Goal: Task Accomplishment & Management: Use online tool/utility

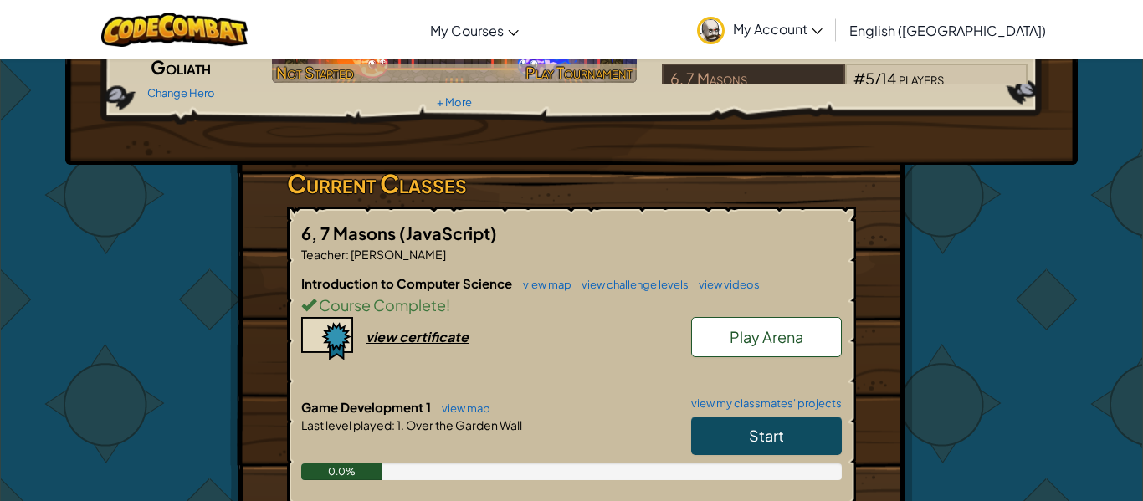
scroll to position [182, 0]
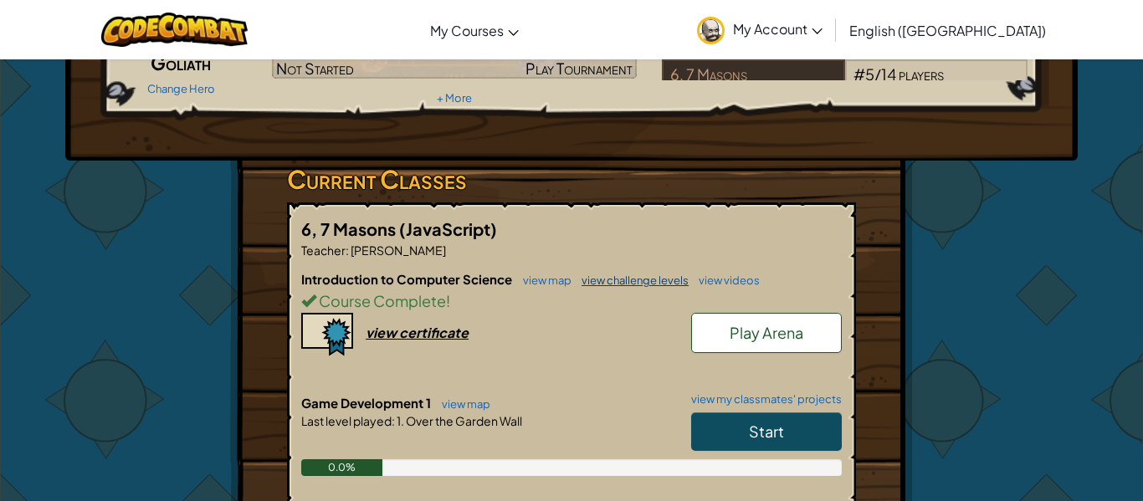
click at [617, 285] on link "view challenge levels" at bounding box center [630, 280] width 115 height 13
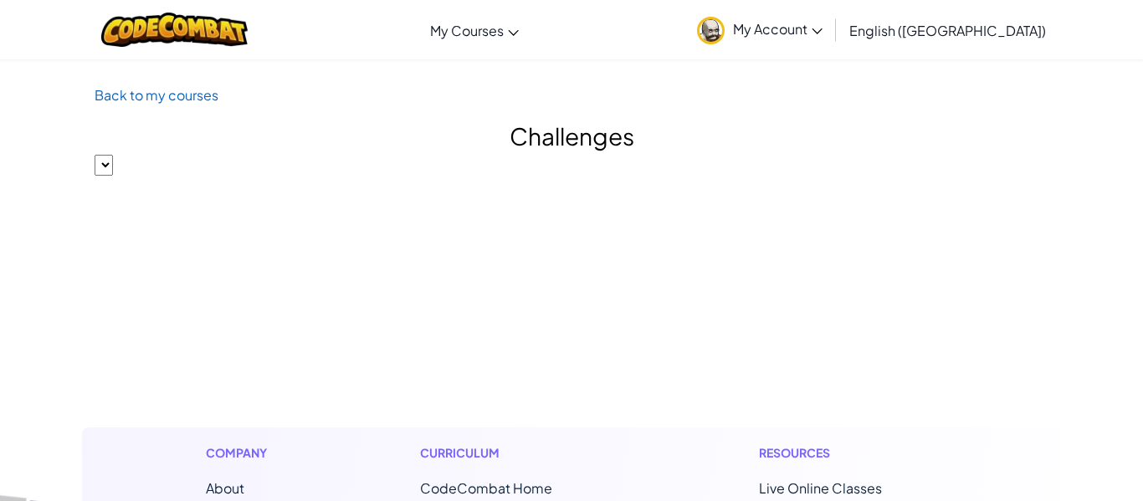
select select "560f1a9f22961295f9427742"
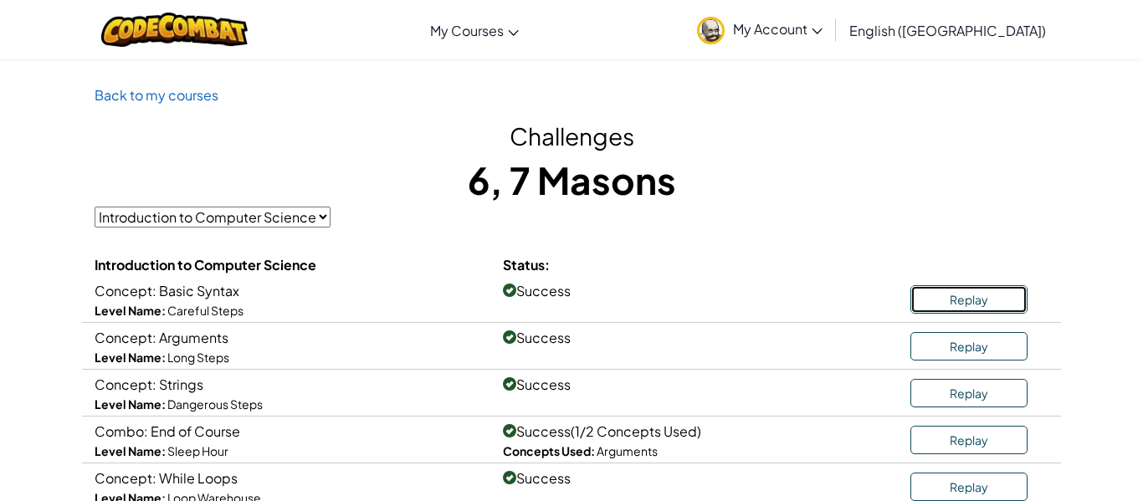
click at [996, 299] on link "Replay" at bounding box center [968, 299] width 117 height 28
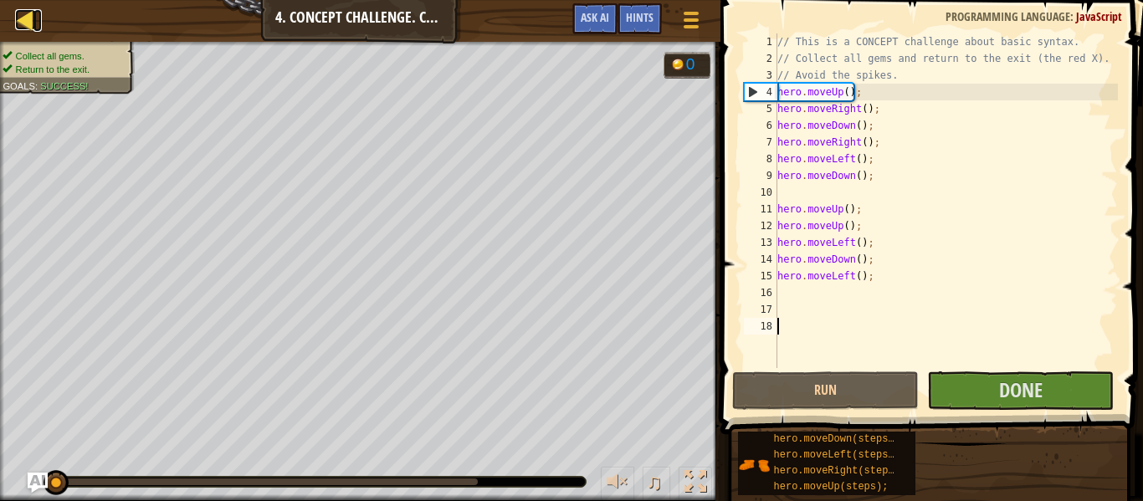
click at [18, 23] on div at bounding box center [25, 19] width 21 height 21
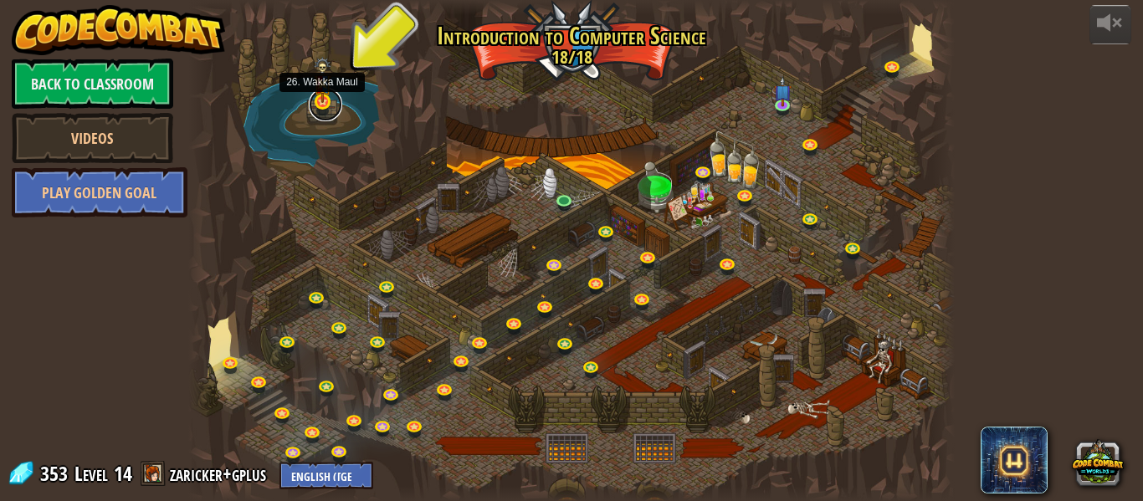
click at [333, 111] on link at bounding box center [325, 104] width 33 height 33
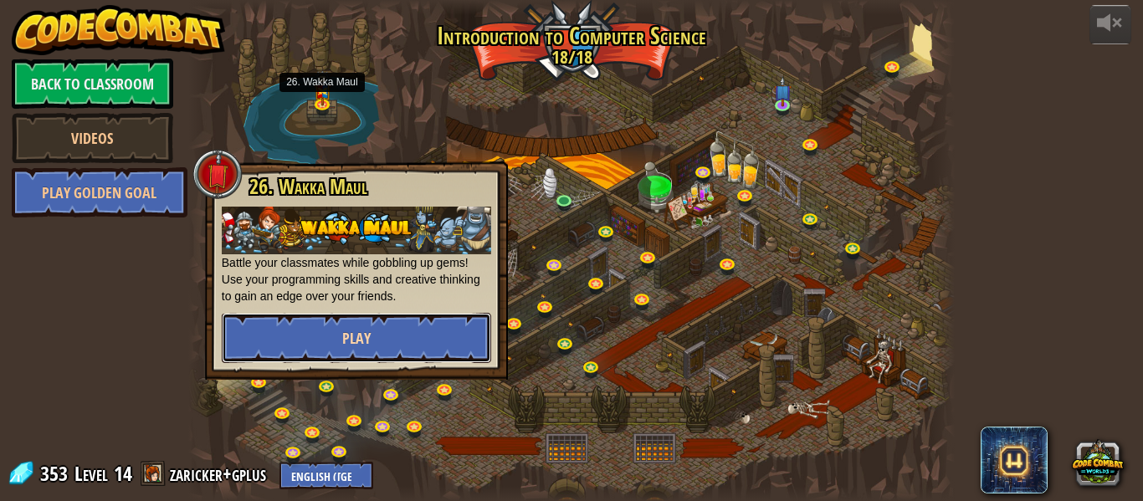
click at [418, 340] on button "Play" at bounding box center [356, 338] width 269 height 50
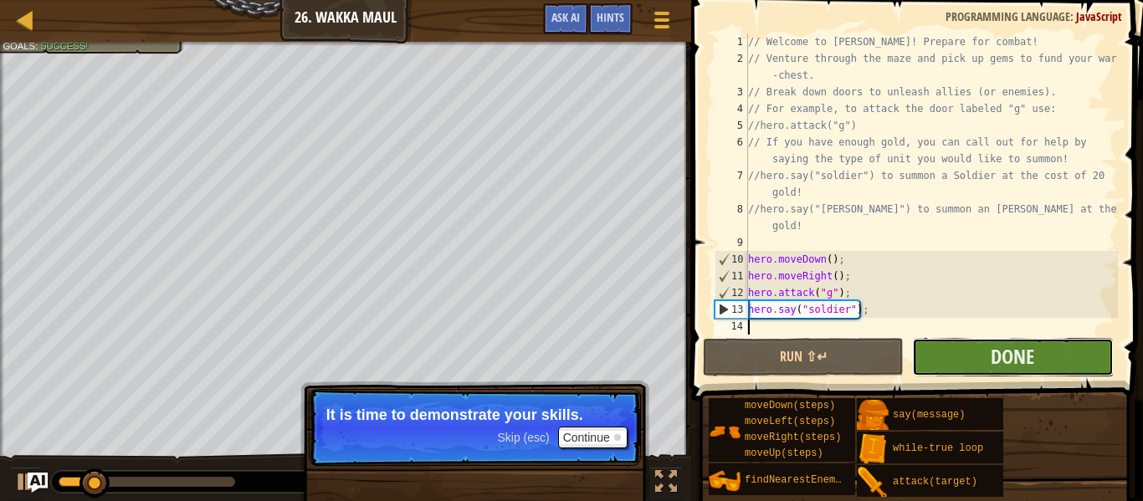
click at [981, 359] on button "Done" at bounding box center [1012, 357] width 201 height 38
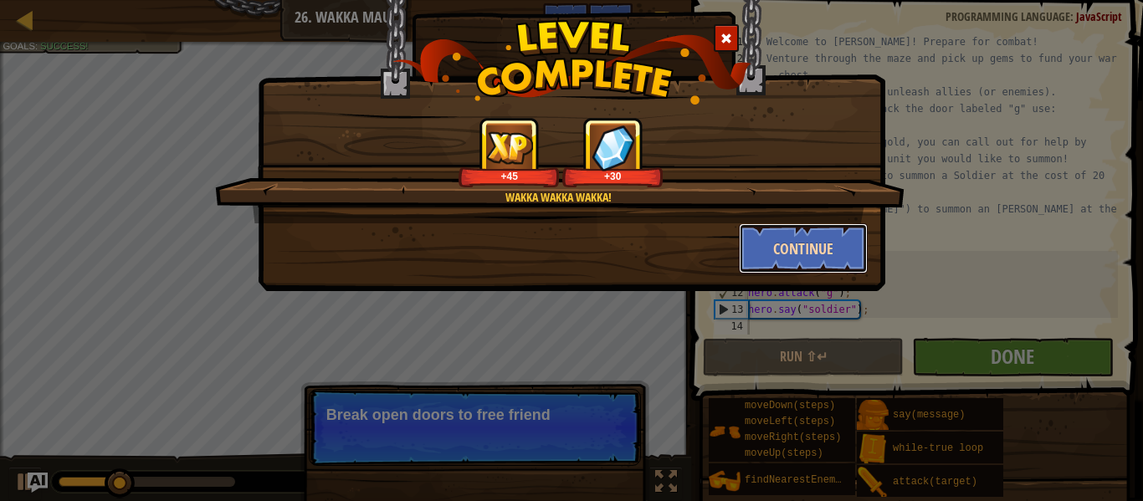
click at [808, 244] on button "Continue" at bounding box center [804, 248] width 130 height 50
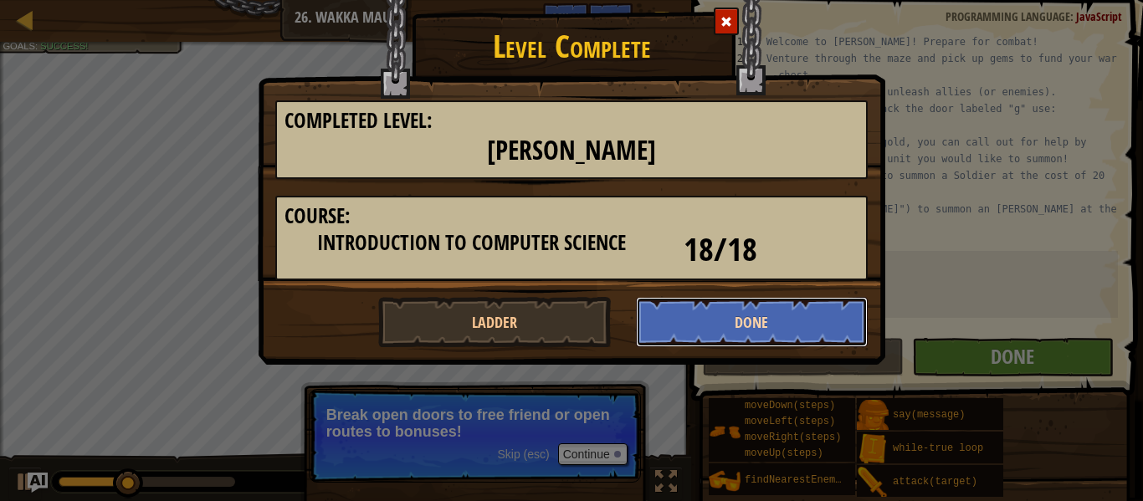
click at [778, 313] on button "Done" at bounding box center [752, 322] width 233 height 50
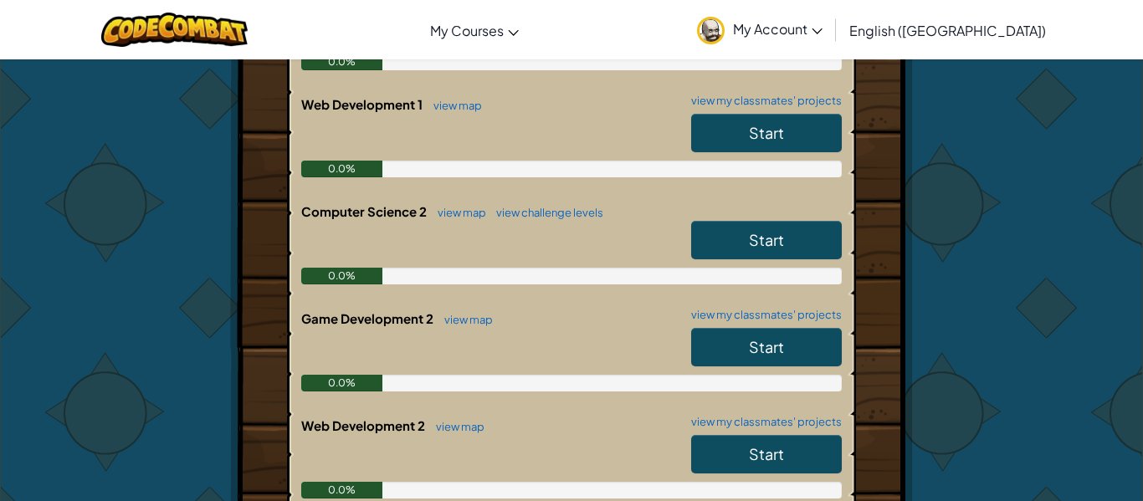
scroll to position [590, 0]
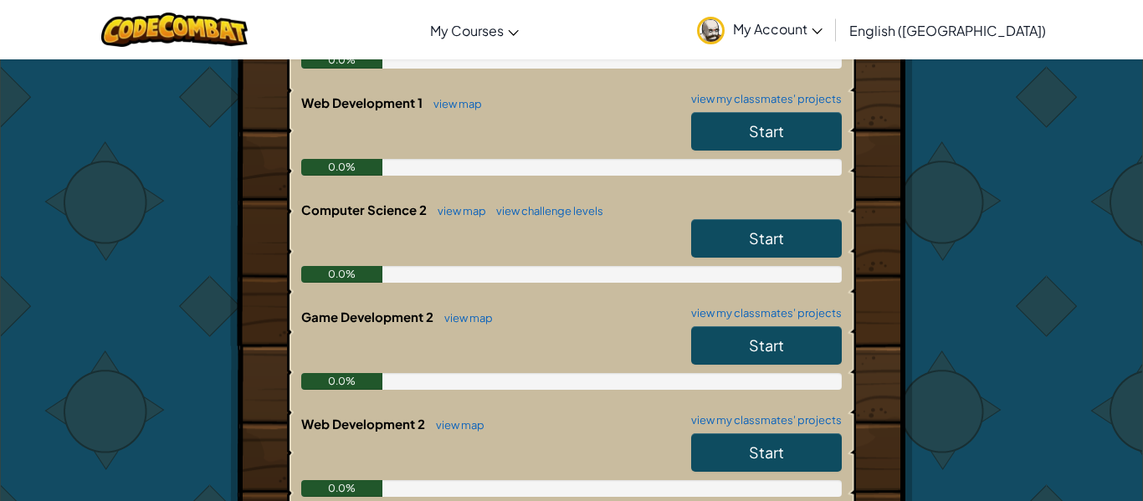
click at [780, 349] on span "Start" at bounding box center [766, 345] width 35 height 19
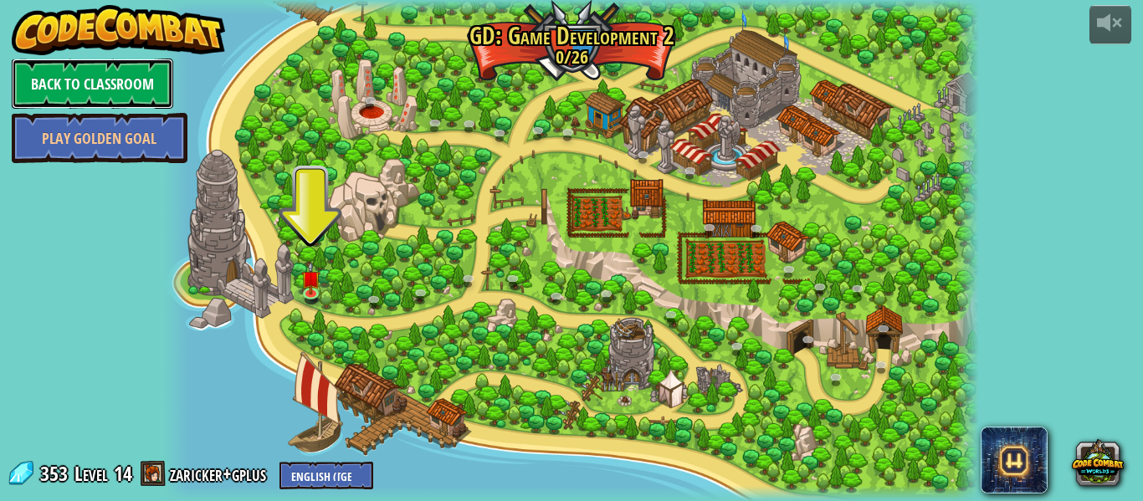
click at [149, 77] on link "Back to Classroom" at bounding box center [92, 84] width 161 height 50
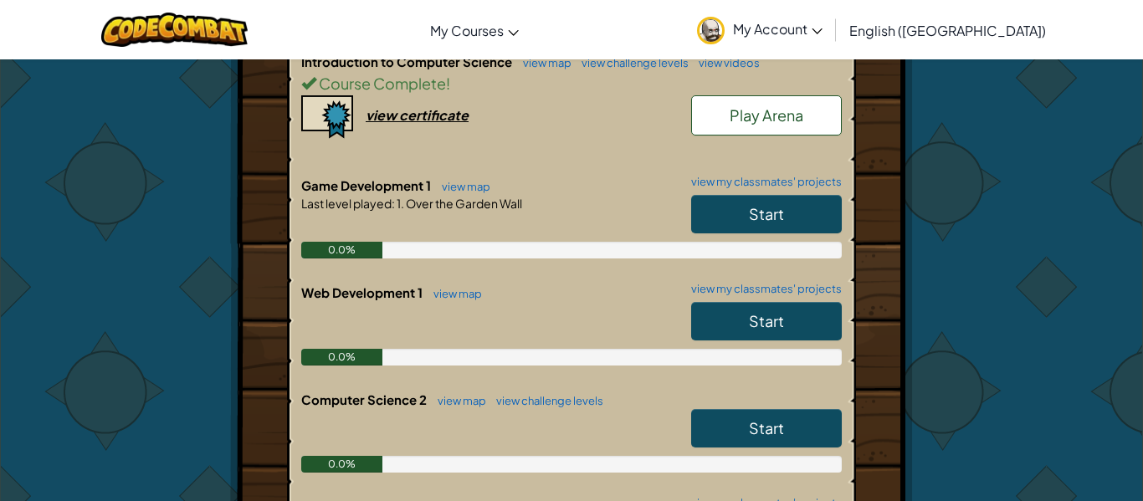
scroll to position [422, 0]
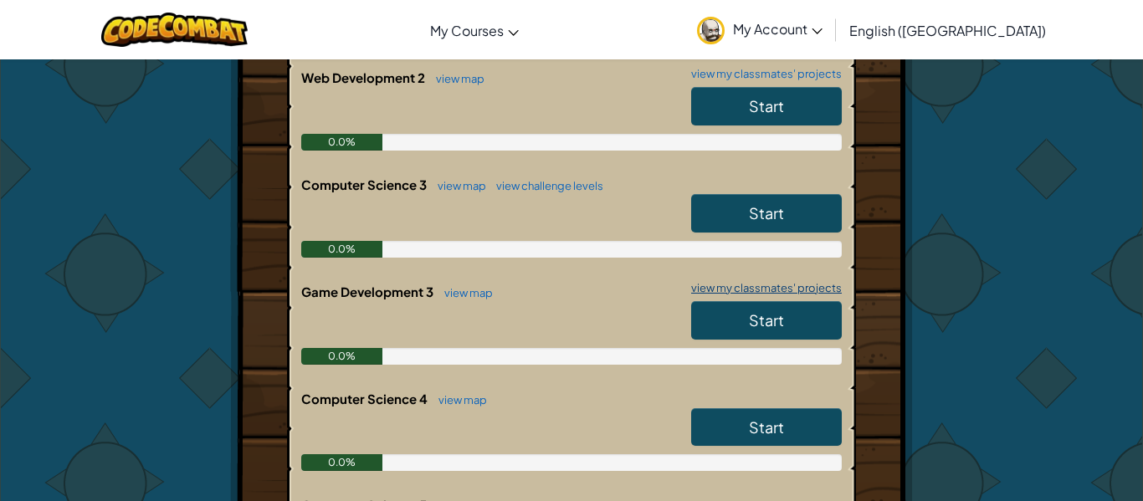
scroll to position [934, 0]
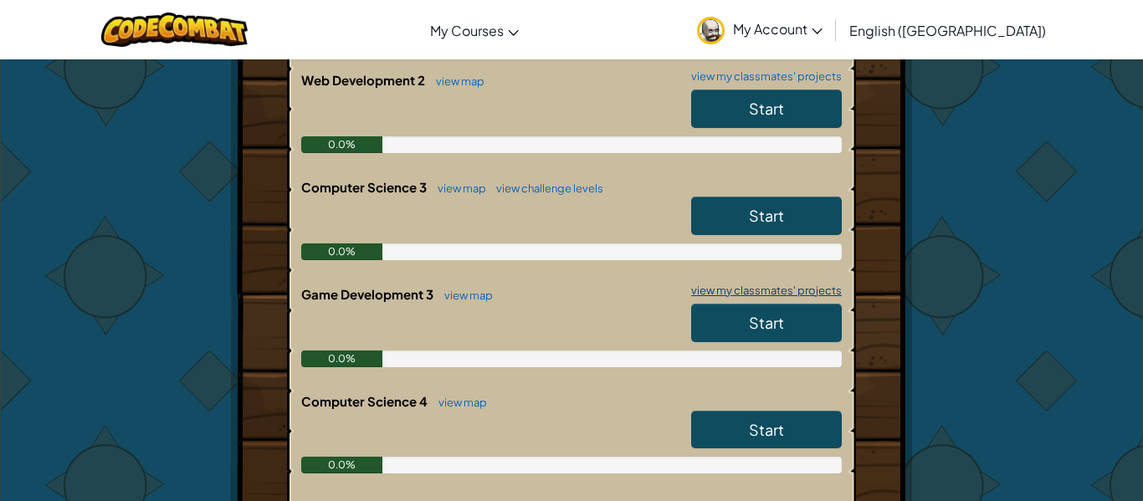
click at [796, 290] on link "view my classmates' projects" at bounding box center [762, 290] width 159 height 11
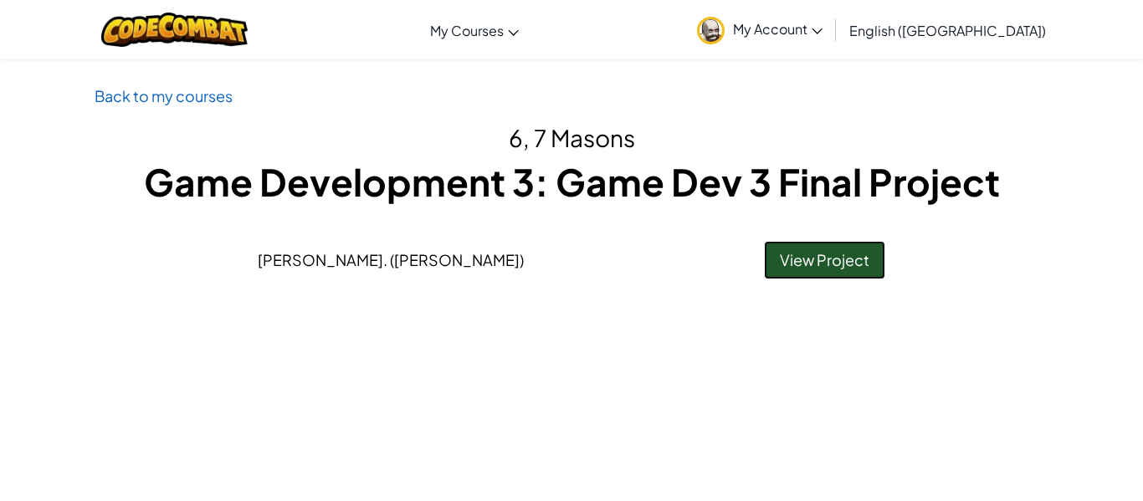
click at [806, 266] on link "View Project" at bounding box center [824, 260] width 121 height 38
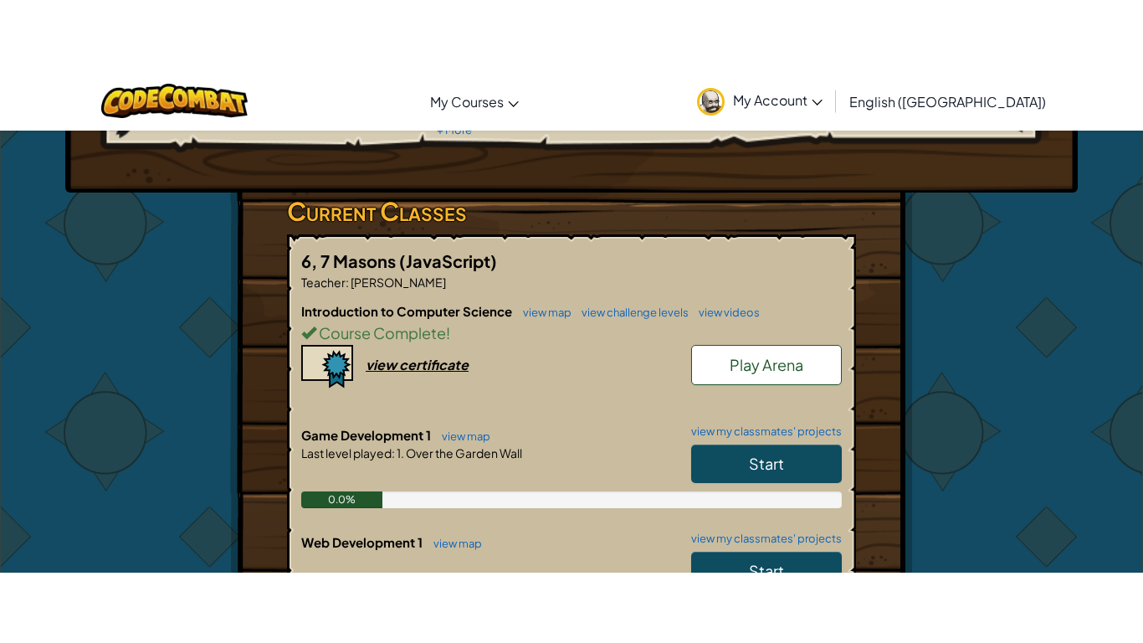
scroll to position [227, 0]
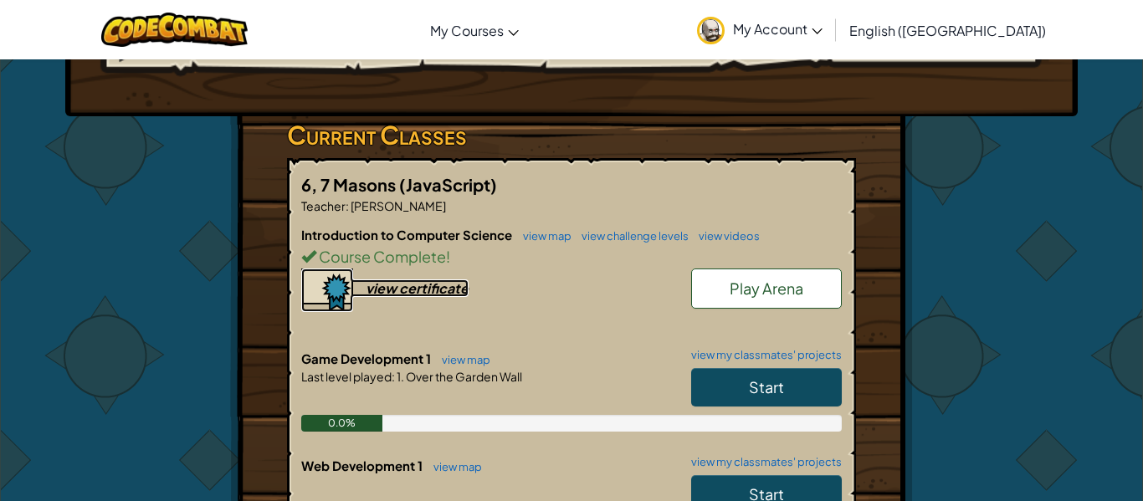
click at [437, 287] on div "view certificate" at bounding box center [417, 288] width 103 height 18
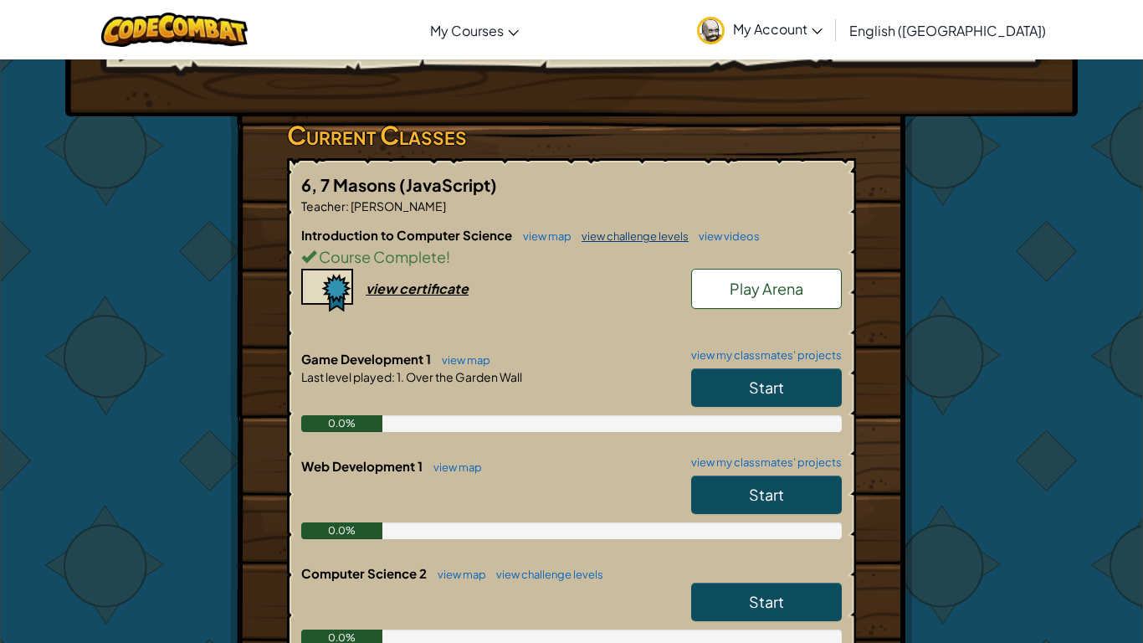
click at [665, 235] on link "view challenge levels" at bounding box center [630, 235] width 115 height 13
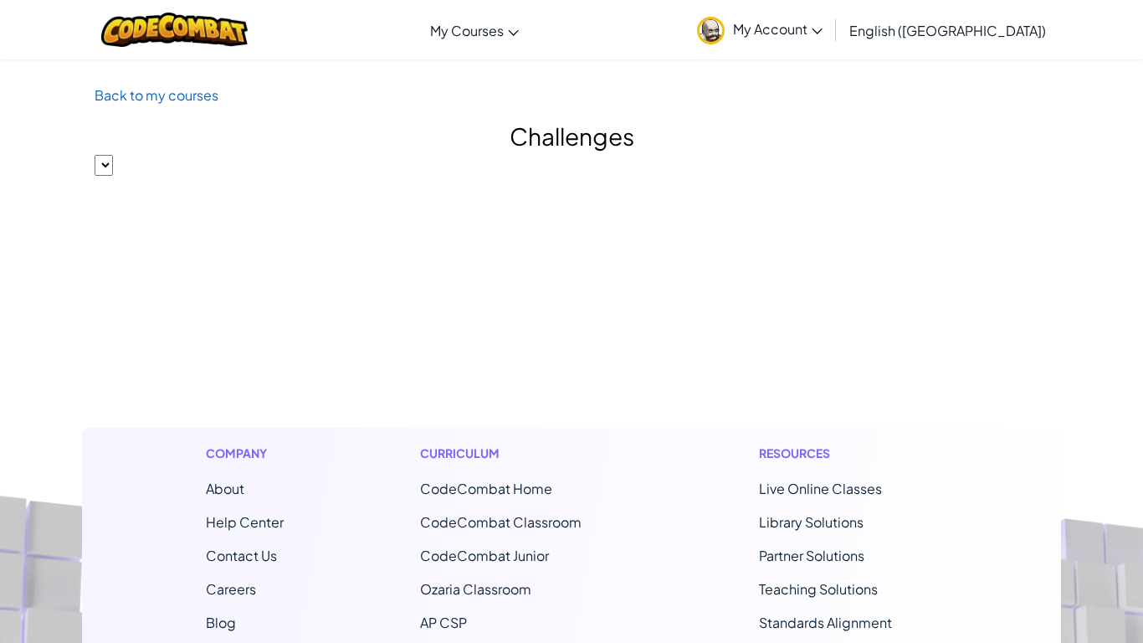
select select "560f1a9f22961295f9427742"
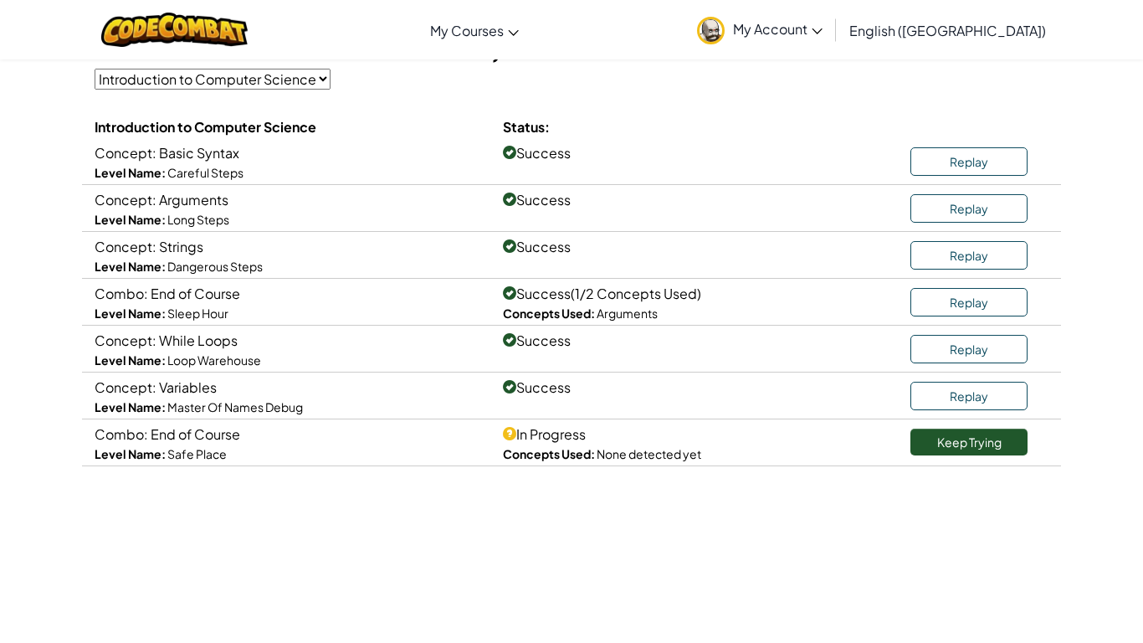
scroll to position [139, 0]
click at [960, 204] on link "Replay" at bounding box center [968, 207] width 117 height 28
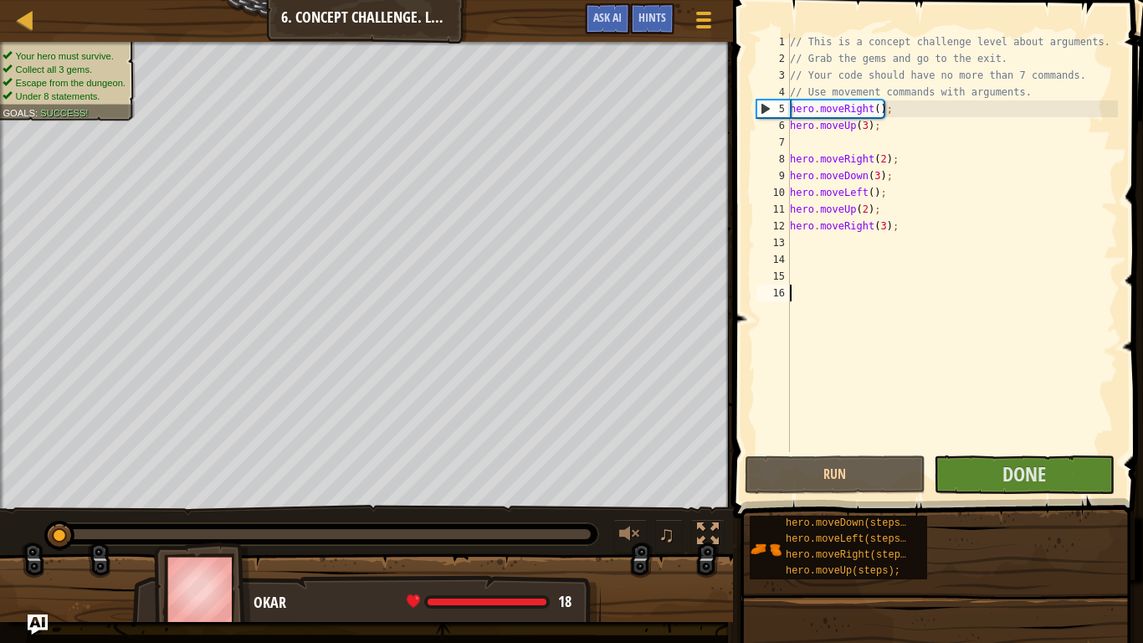
click at [896, 234] on div "// This is a concept challenge level about arguments. // Grab the gems and go t…" at bounding box center [951, 259] width 331 height 452
click at [901, 225] on div "// This is a concept challenge level about arguments. // Grab the gems and go t…" at bounding box center [951, 259] width 331 height 452
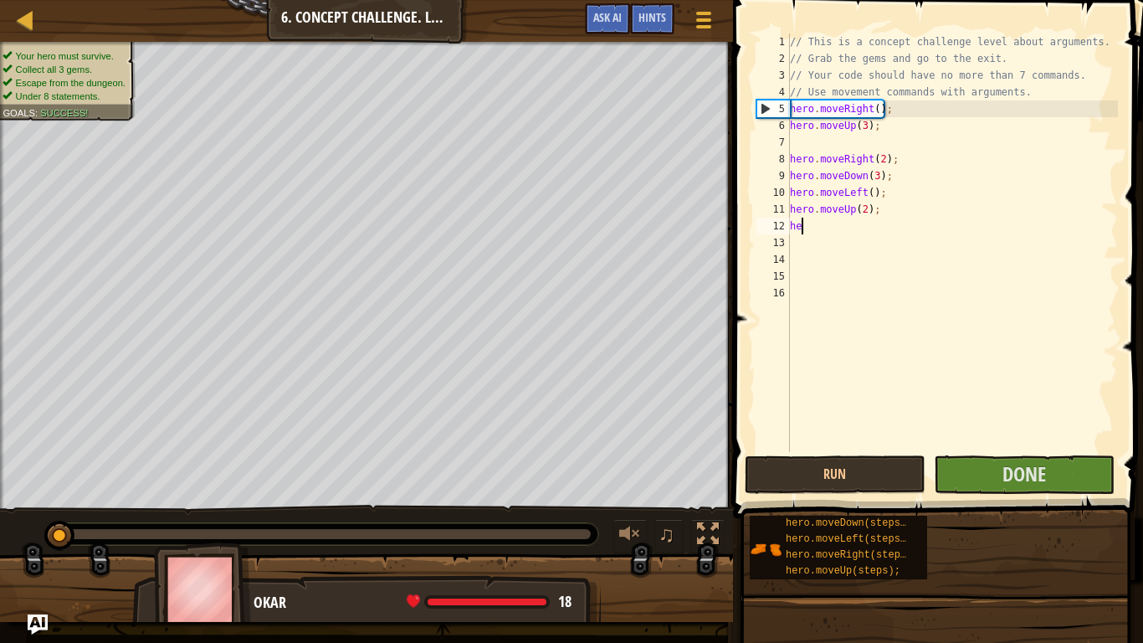
type textarea "h"
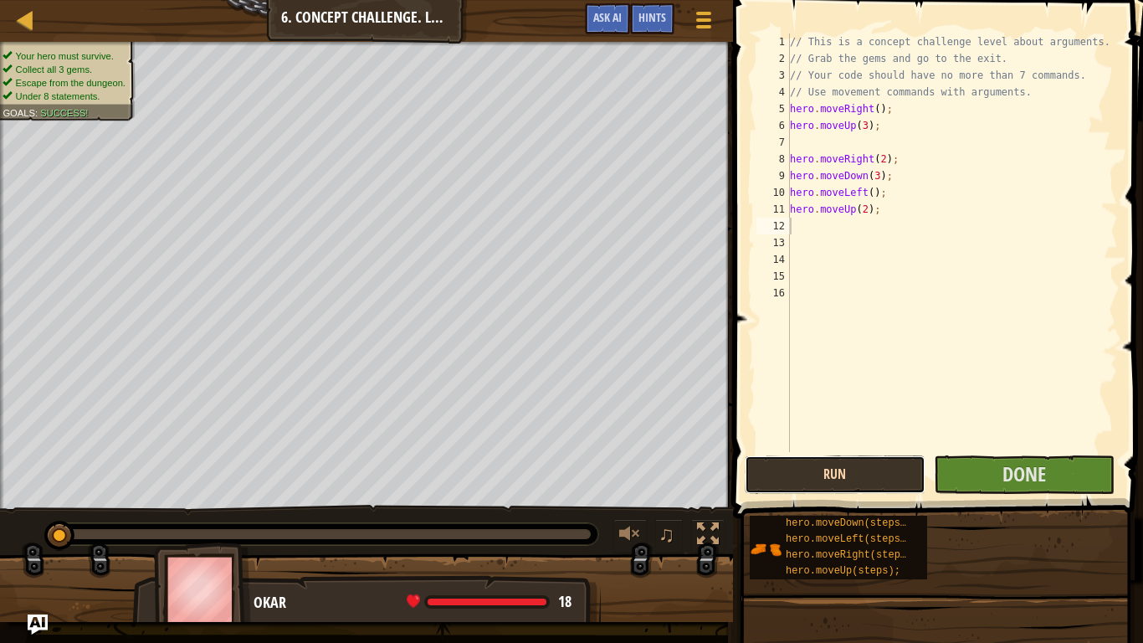
click at [862, 486] on button "Run" at bounding box center [835, 474] width 181 height 38
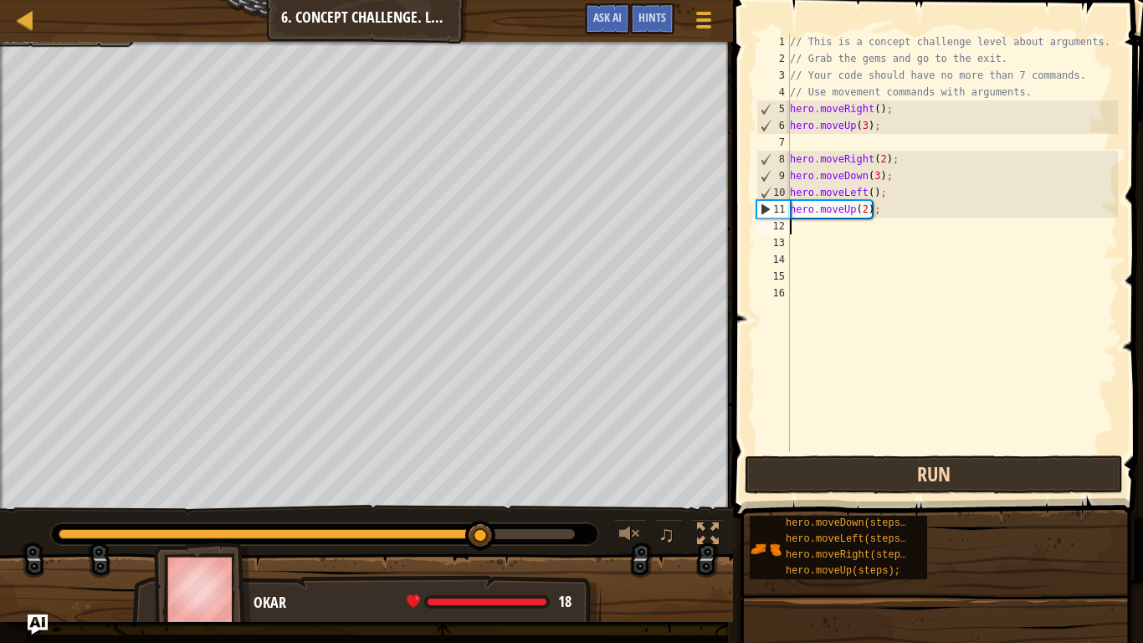
scroll to position [8, 0]
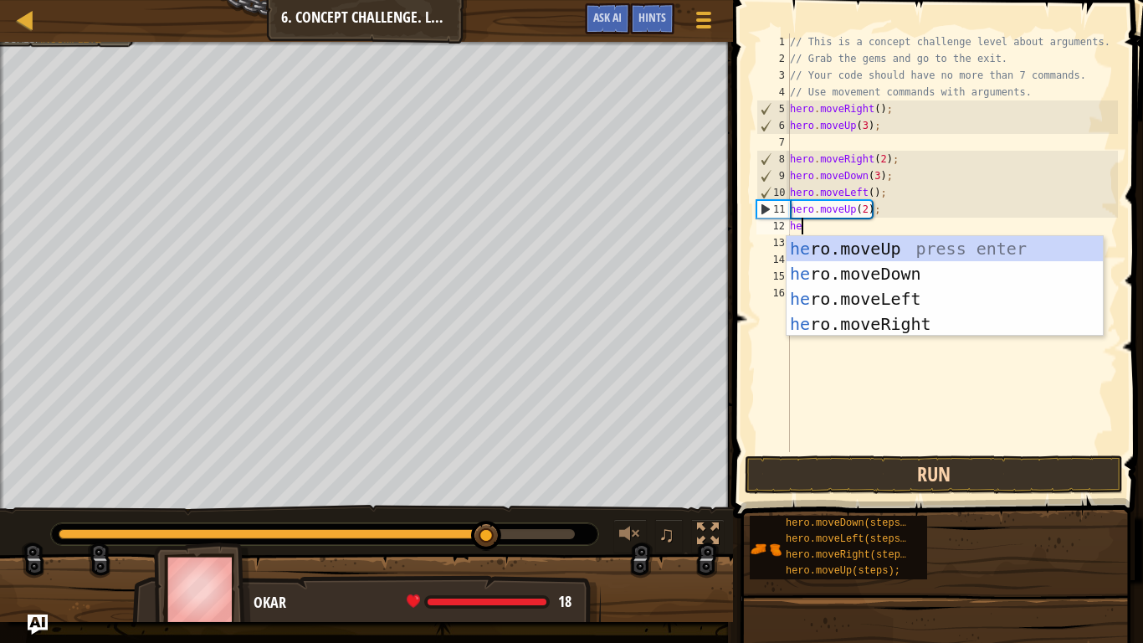
type textarea "her"
click at [923, 274] on div "her o.moveUp press enter her o.moveDown press enter her o.moveLeft press enter …" at bounding box center [944, 311] width 316 height 151
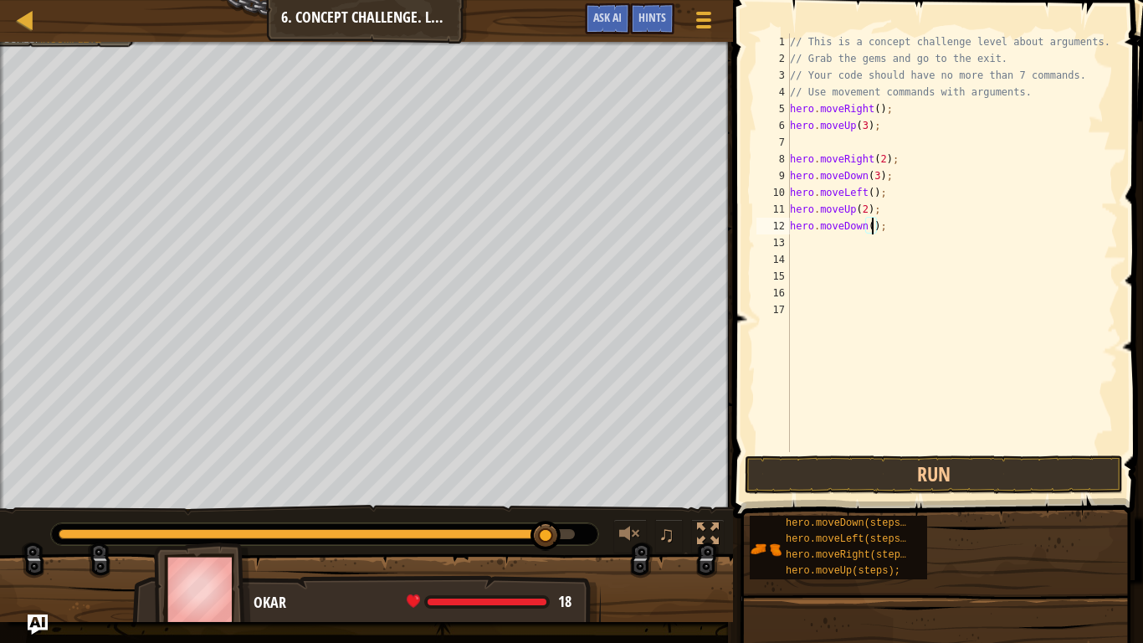
click at [874, 231] on div "// This is a concept challenge level about arguments. // Grab the gems and go t…" at bounding box center [951, 259] width 331 height 452
type textarea "hero.moveDown(2);"
click at [866, 243] on div "// This is a concept challenge level about arguments. // Grab the gems and go t…" at bounding box center [951, 259] width 331 height 452
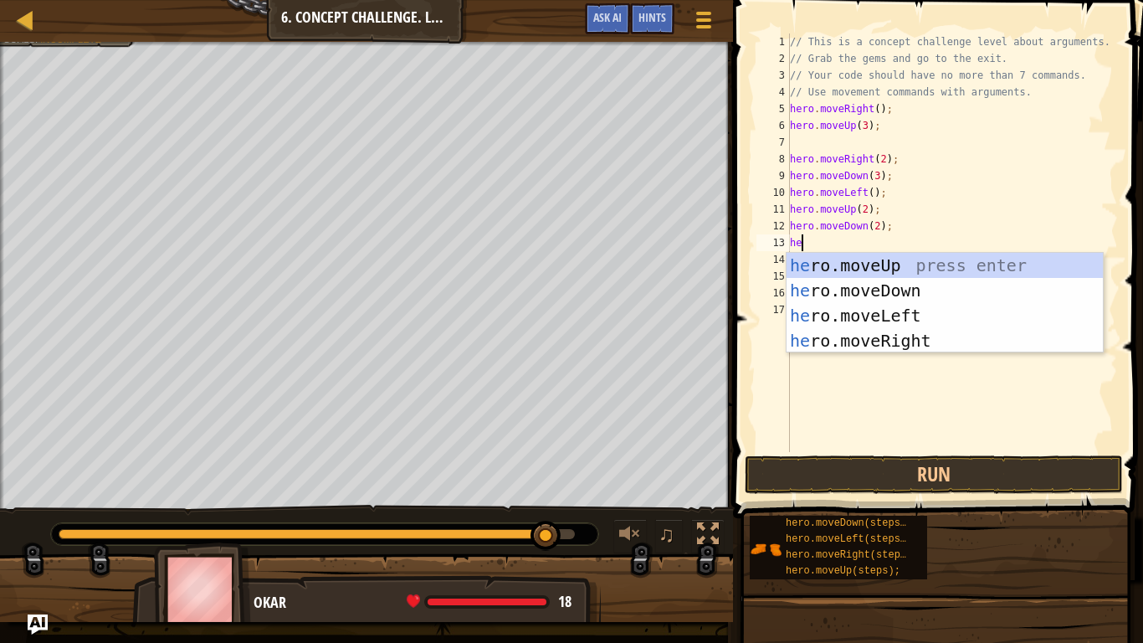
type textarea "her"
click at [893, 334] on div "her o.moveUp press enter her o.moveDown press enter her o.moveLeft press enter …" at bounding box center [944, 328] width 316 height 151
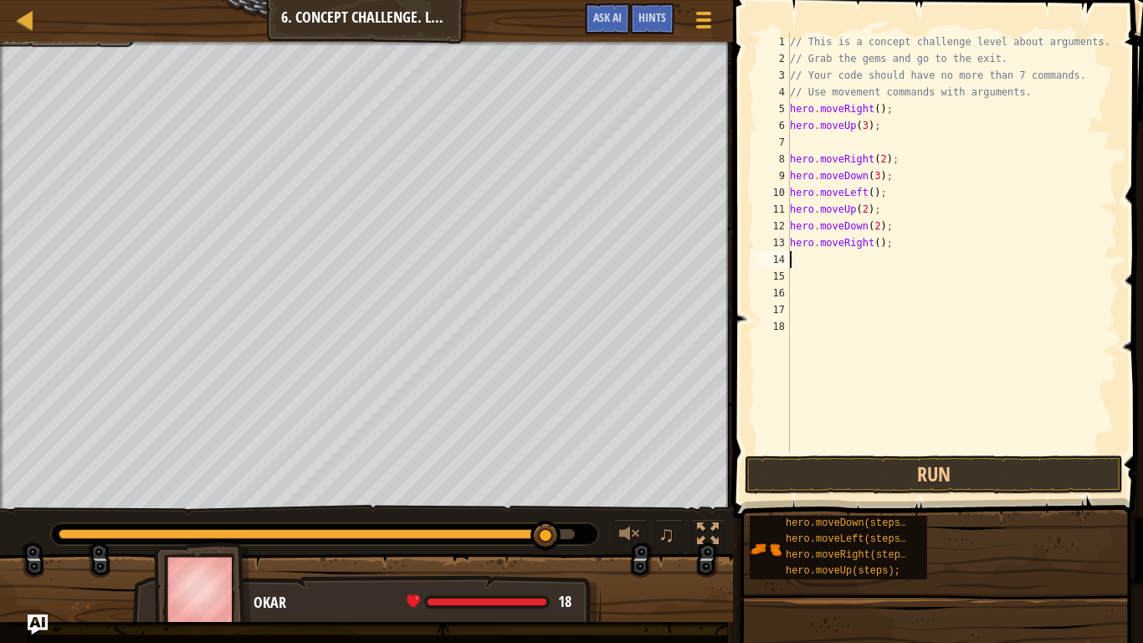
scroll to position [8, 0]
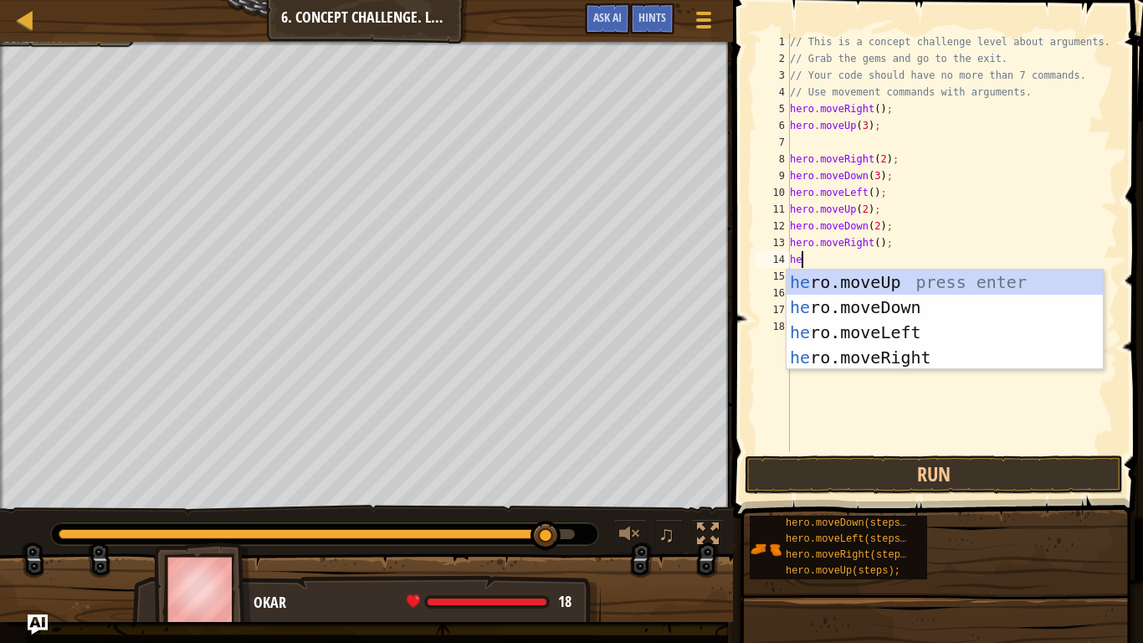
type textarea "her"
click at [922, 274] on div "her o.moveUp press enter her o.moveDown press enter her o.moveLeft press enter …" at bounding box center [944, 344] width 316 height 151
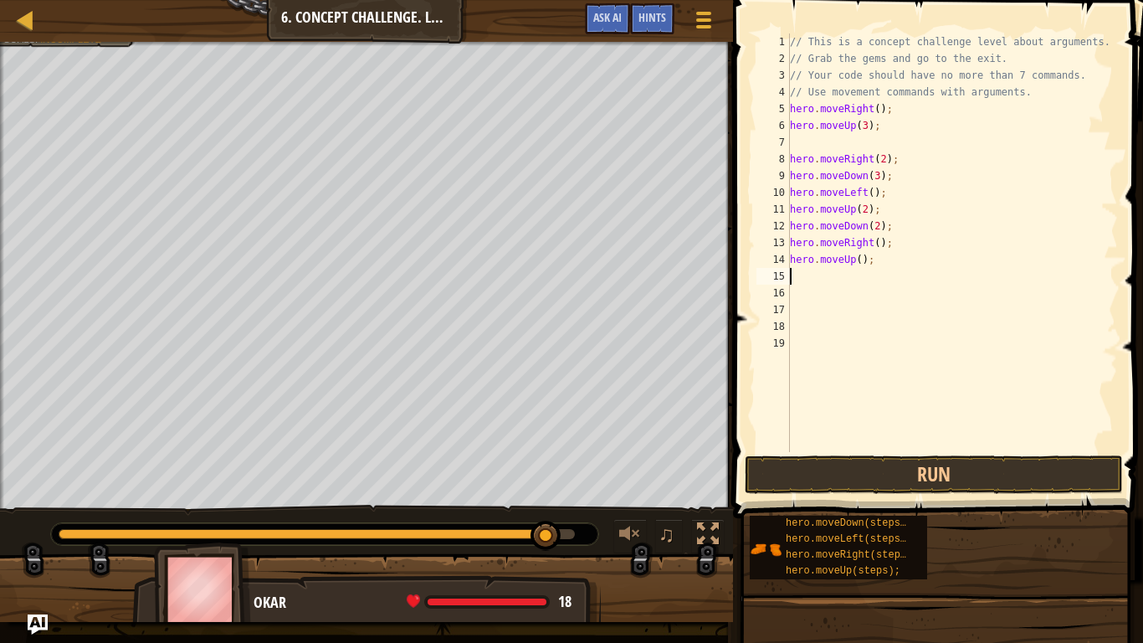
scroll to position [8, 0]
click at [858, 260] on div "// This is a concept challenge level about arguments. // Grab the gems and go t…" at bounding box center [951, 259] width 331 height 452
type textarea "hero.moveUp(2);"
click at [862, 273] on div "// This is a concept challenge level about arguments. // Grab the gems and go t…" at bounding box center [951, 259] width 331 height 452
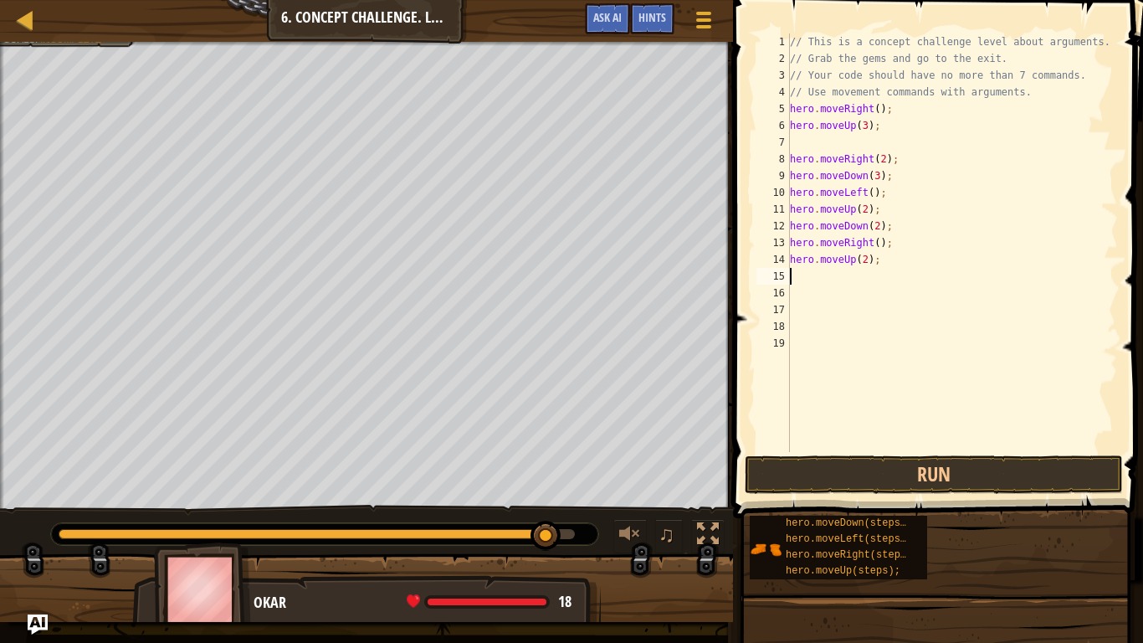
scroll to position [8, 0]
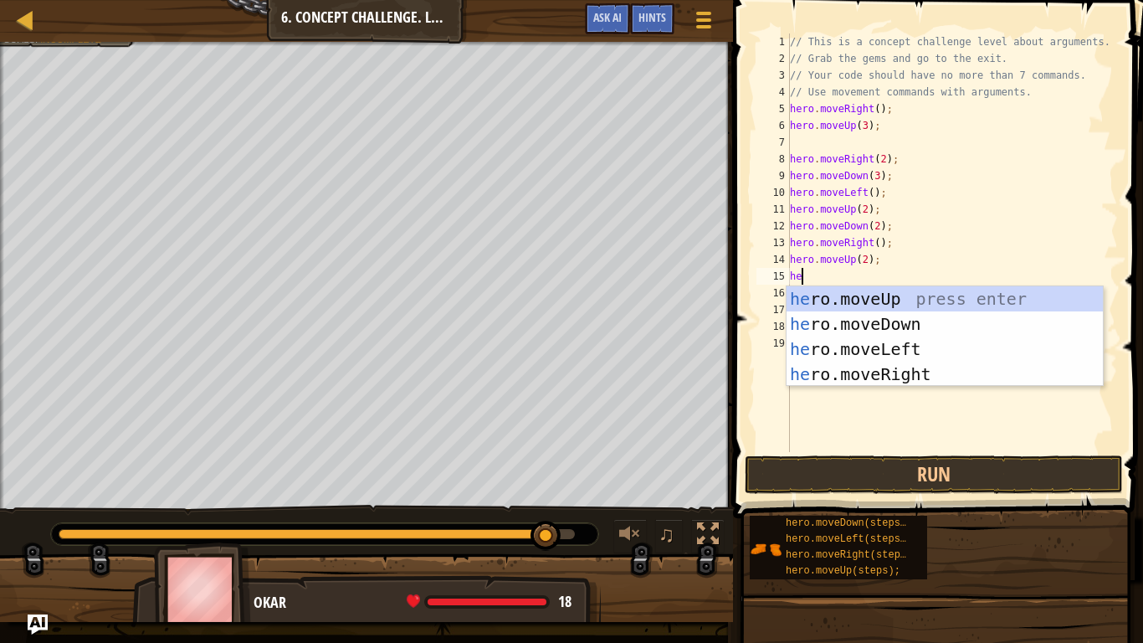
type textarea "her"
click at [875, 368] on div "her o.moveUp press enter her o.moveDown press enter her o.moveLeft press enter …" at bounding box center [944, 361] width 316 height 151
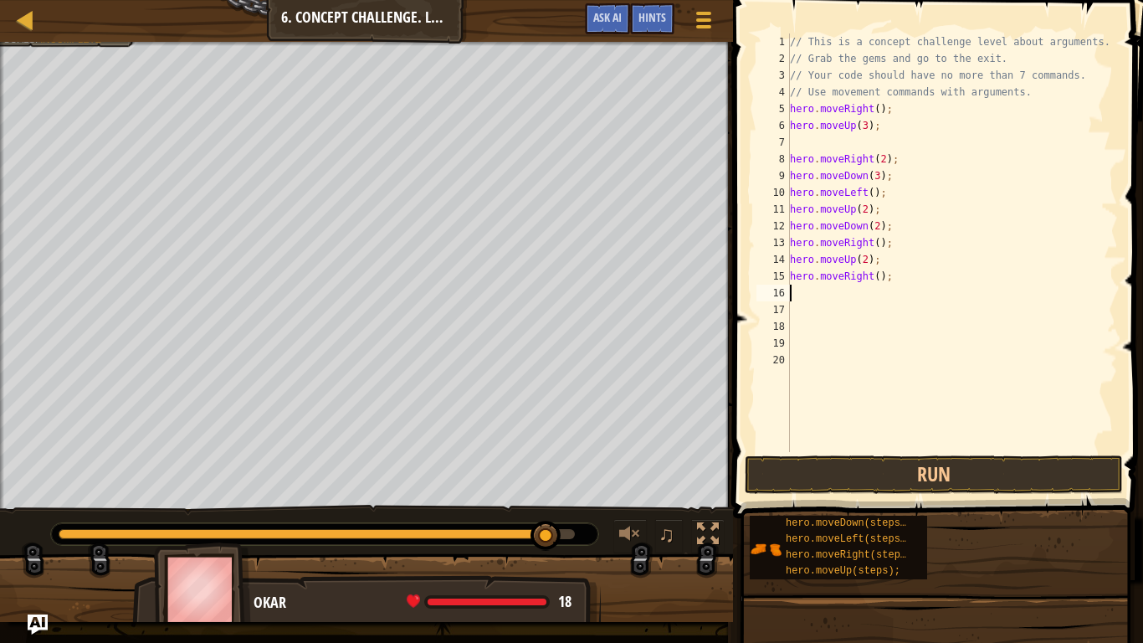
click at [878, 278] on div "// This is a concept challenge level about arguments. // Grab the gems and go t…" at bounding box center [951, 259] width 331 height 452
click at [919, 471] on button "Run" at bounding box center [934, 474] width 378 height 38
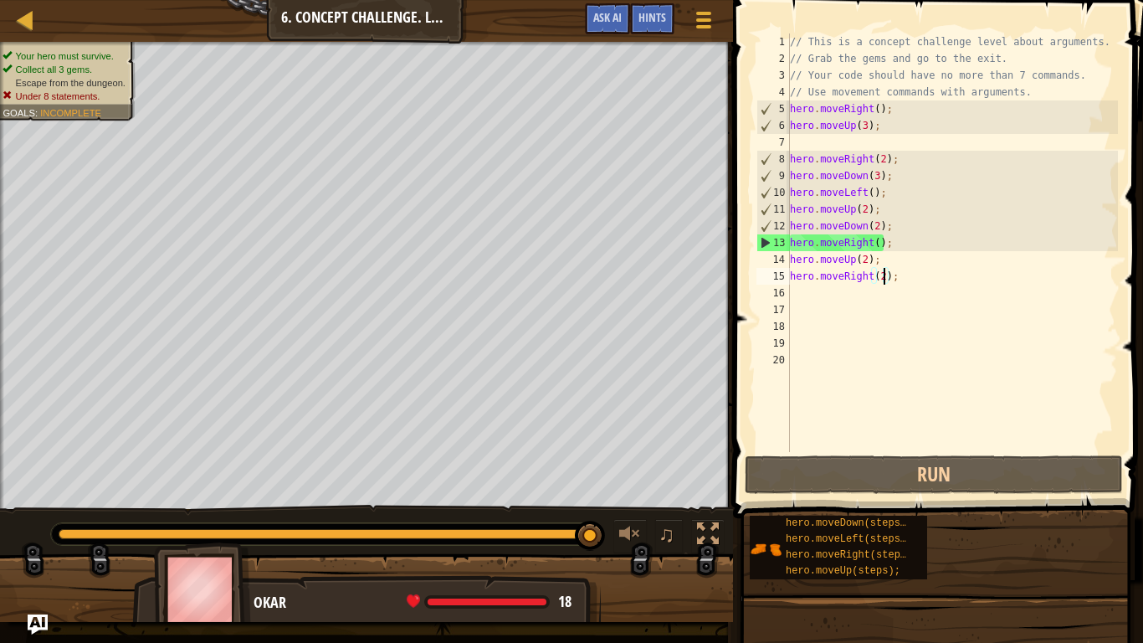
click at [878, 243] on div "// This is a concept challenge level about arguments. // Grab the gems and go t…" at bounding box center [951, 259] width 331 height 452
click at [873, 262] on div "// This is a concept challenge level about arguments. // Grab the gems and go t…" at bounding box center [951, 259] width 331 height 452
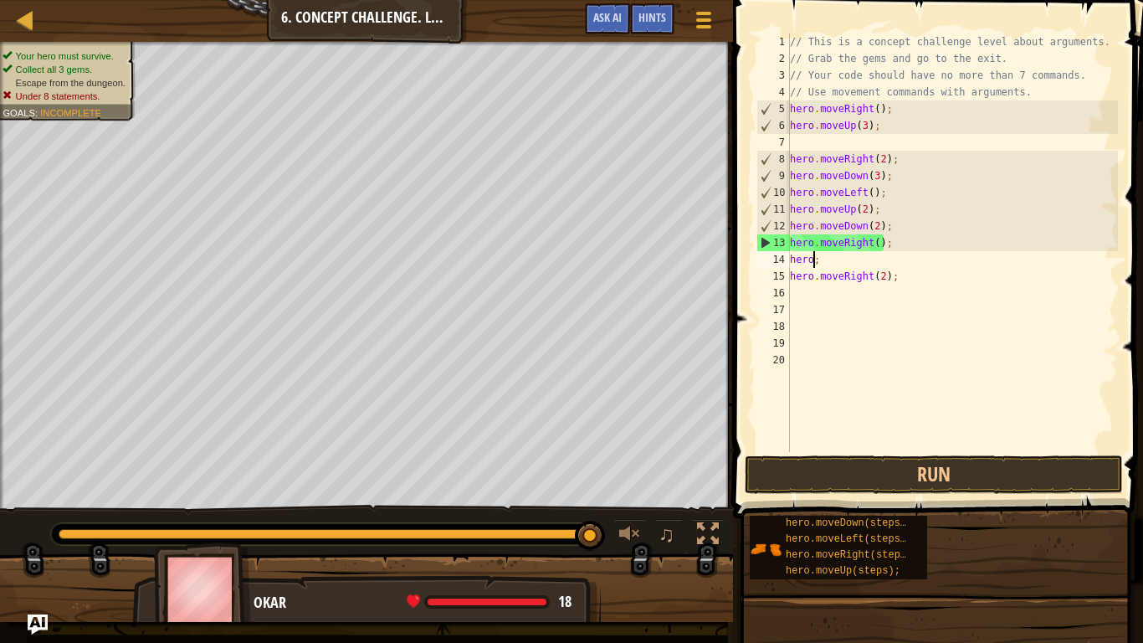
scroll to position [8, 2]
click at [873, 262] on div "// This is a concept challenge level about arguments. // Grab the gems and go t…" at bounding box center [951, 259] width 331 height 452
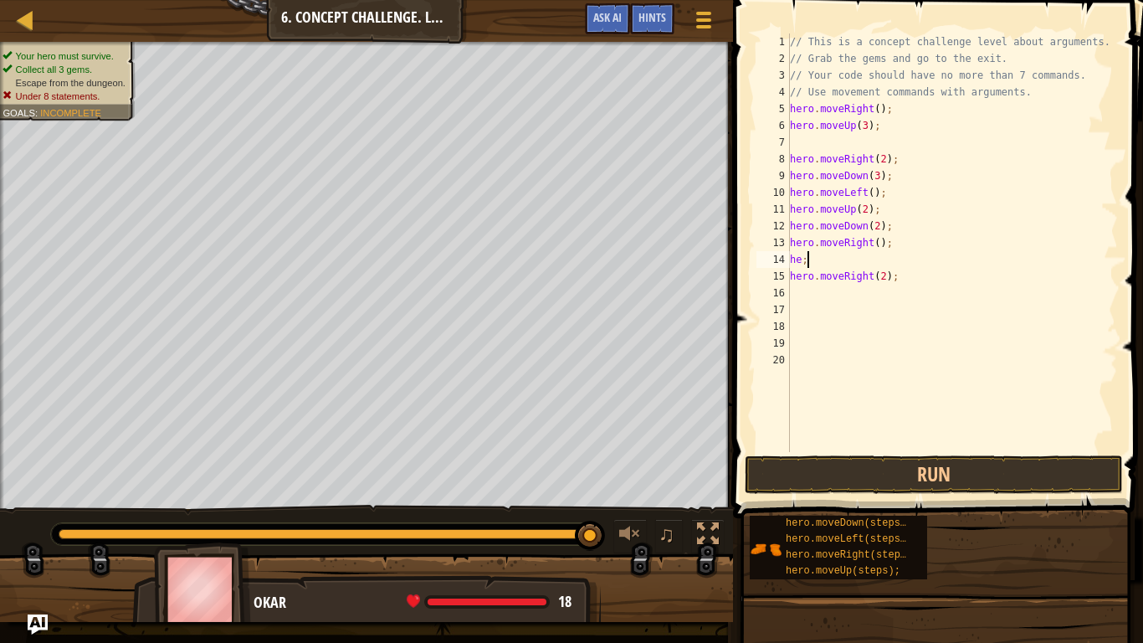
click at [902, 276] on div "// This is a concept challenge level about arguments. // Grab the gems and go t…" at bounding box center [951, 259] width 331 height 452
type textarea "h"
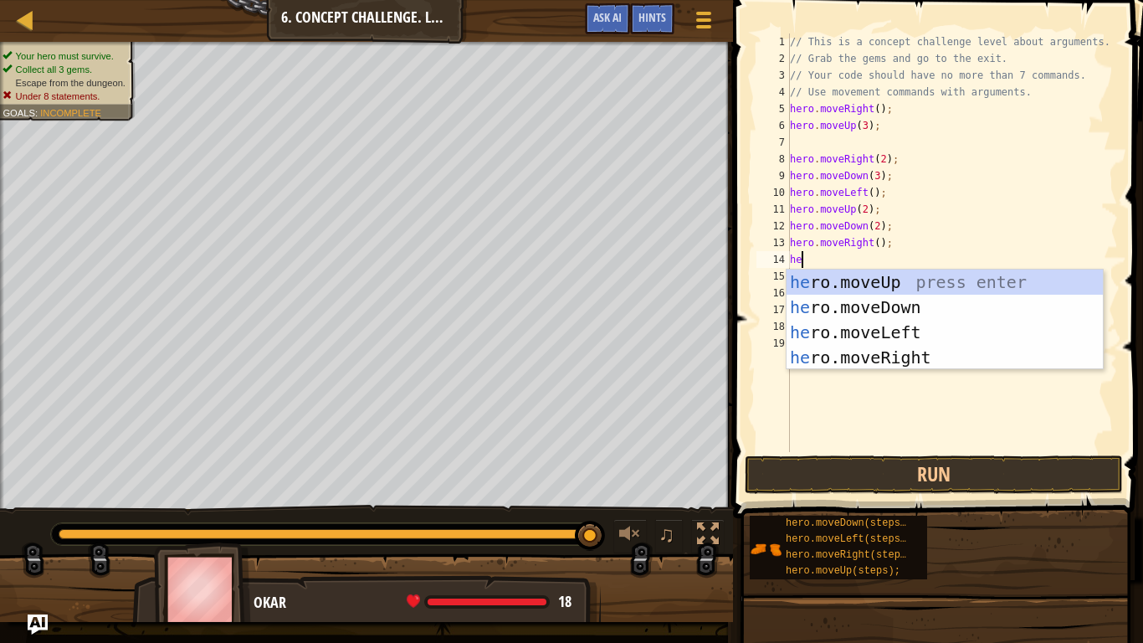
scroll to position [8, 2]
type textarea "her"
click at [929, 351] on div "her o.moveUp press enter her o.moveDown press enter her o.moveLeft press enter …" at bounding box center [944, 344] width 316 height 151
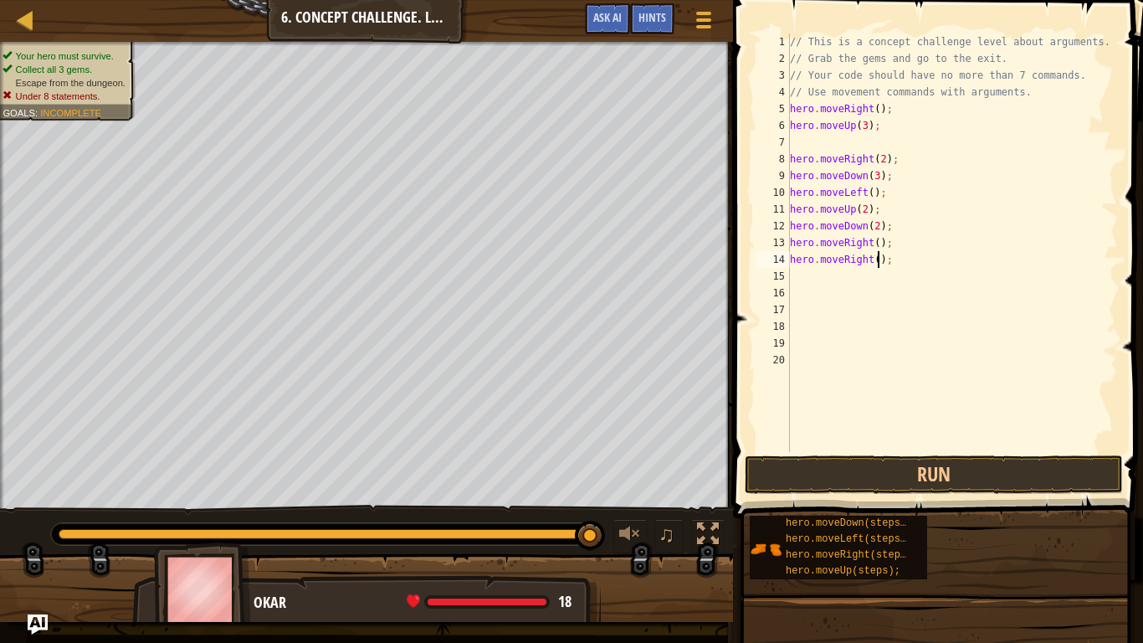
click at [877, 262] on div "// This is a concept challenge level about arguments. // Grab the gems and go t…" at bounding box center [951, 259] width 331 height 452
click at [910, 479] on button "Run" at bounding box center [934, 474] width 378 height 38
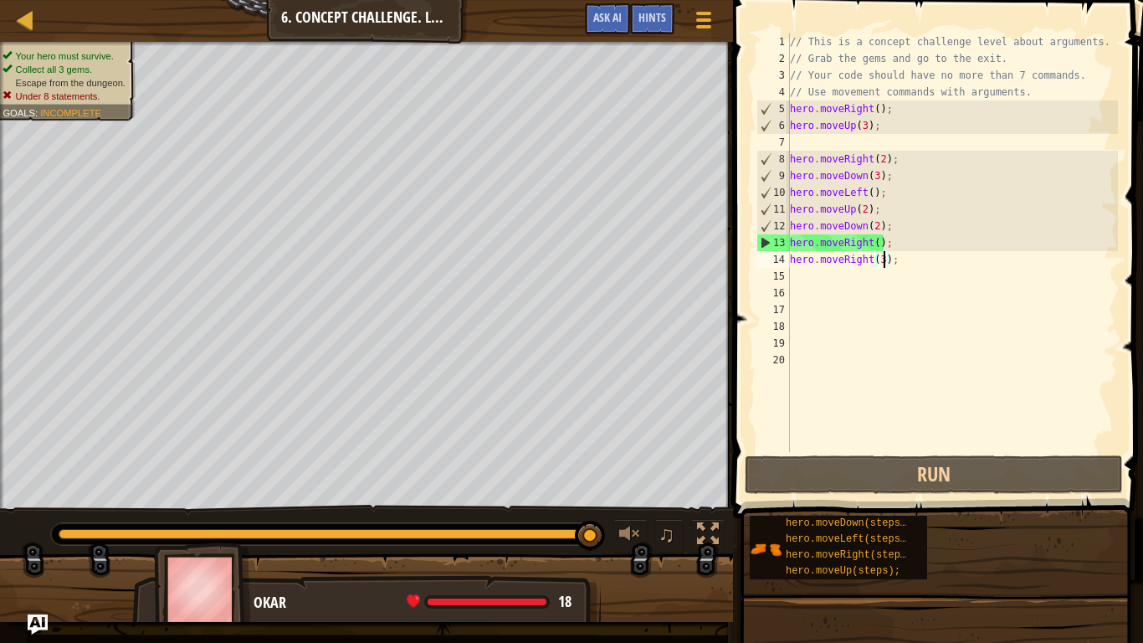
click at [878, 229] on div "// This is a concept challenge level about arguments. // Grab the gems and go t…" at bounding box center [951, 259] width 331 height 452
click at [887, 228] on div "// This is a concept challenge level about arguments. // Grab the gems and go t…" at bounding box center [951, 259] width 331 height 452
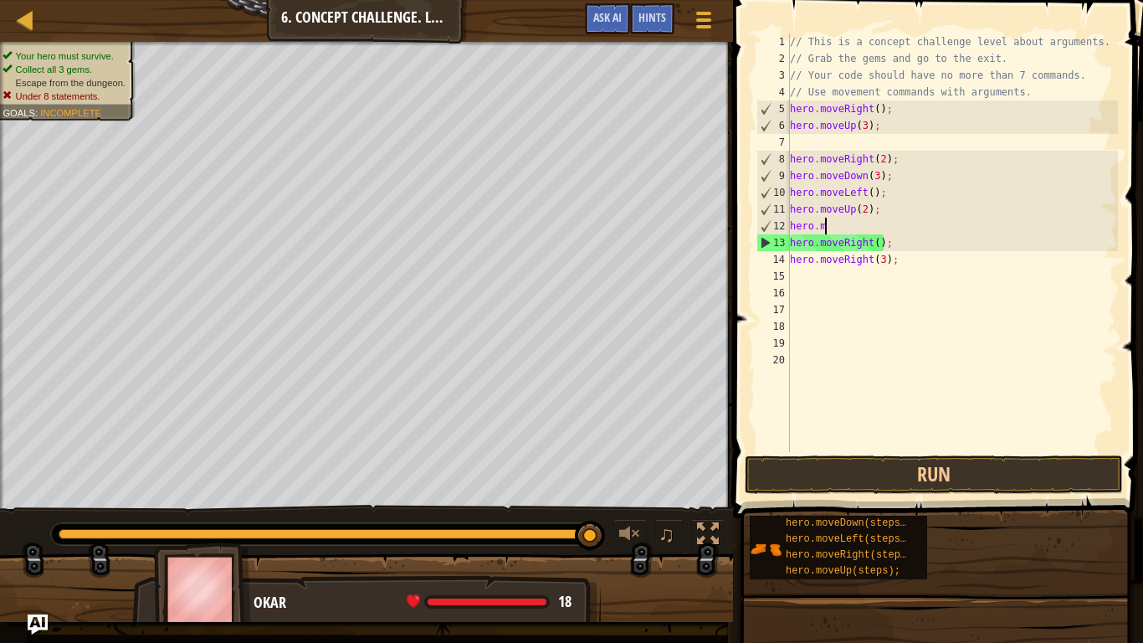
scroll to position [8, 2]
type textarea "h"
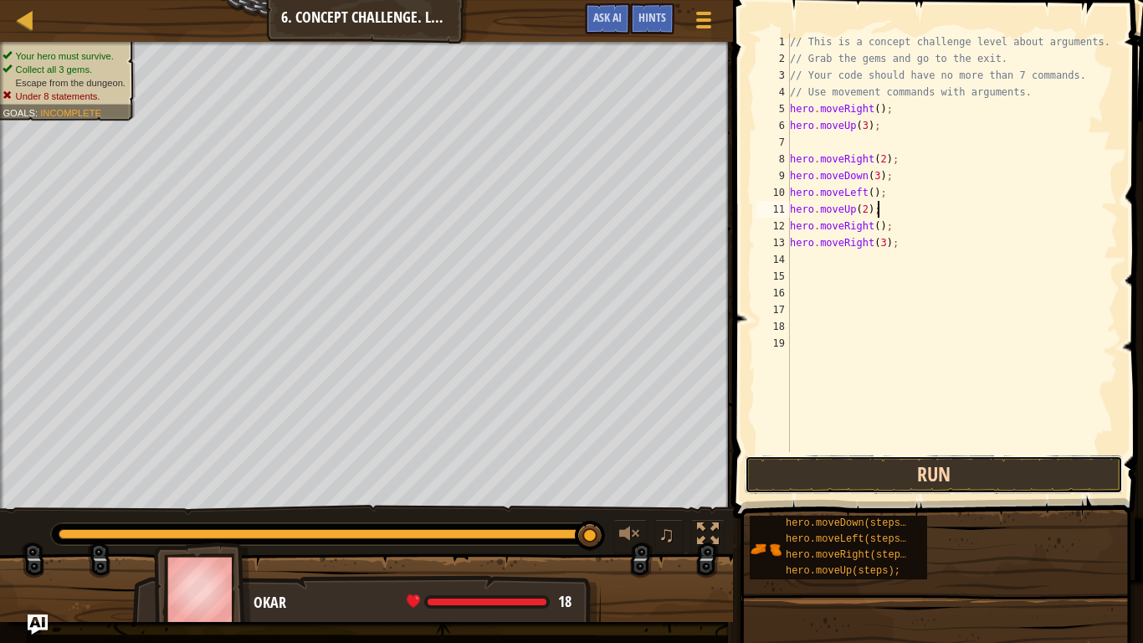
click at [885, 463] on button "Run" at bounding box center [934, 474] width 378 height 38
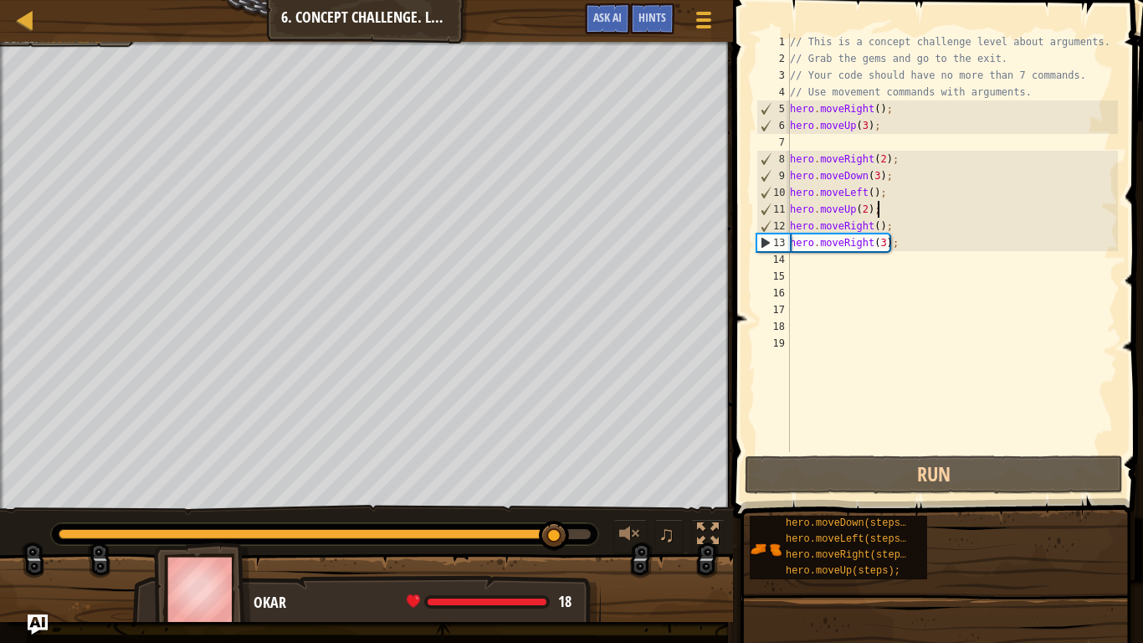
click at [896, 232] on div "// This is a concept challenge level about arguments. // Grab the gems and go t…" at bounding box center [951, 259] width 331 height 452
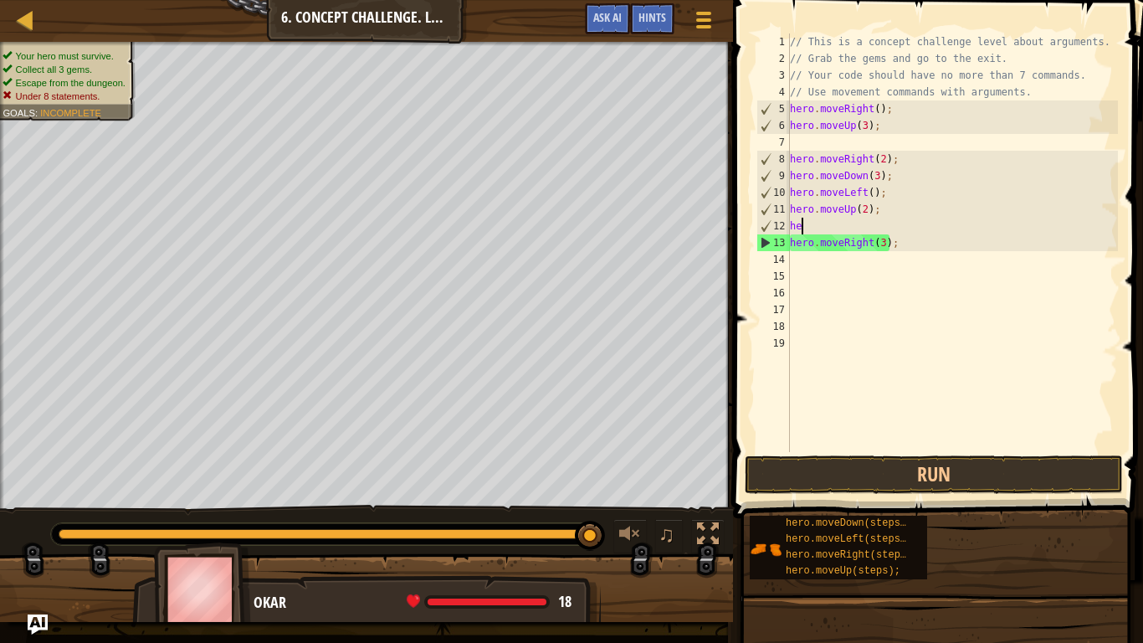
type textarea "h"
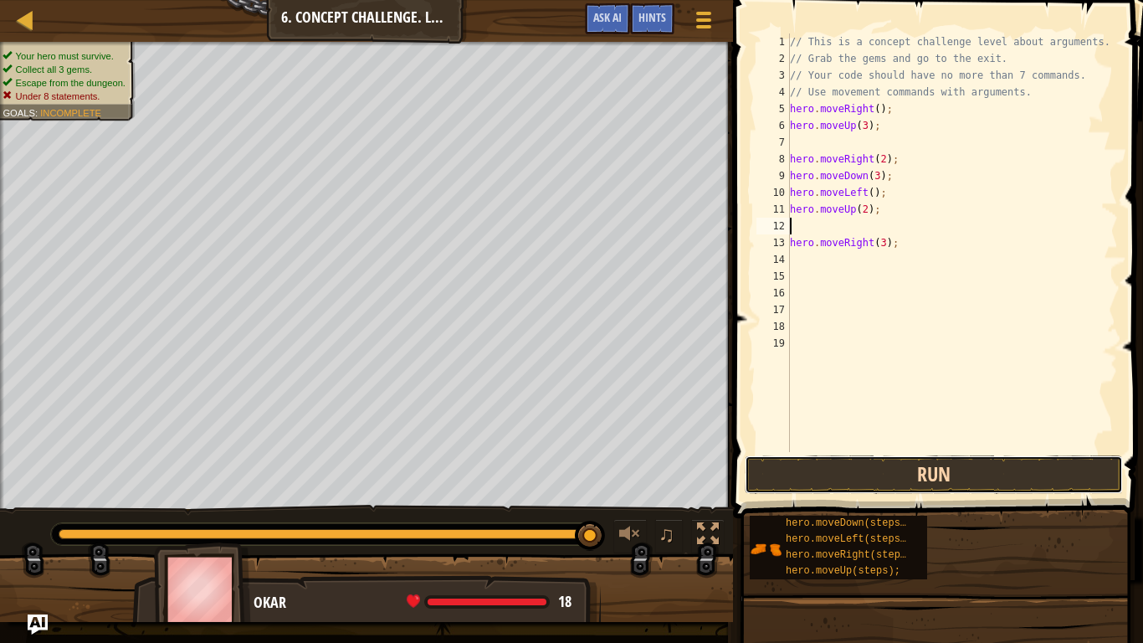
click at [935, 474] on button "Run" at bounding box center [934, 474] width 378 height 38
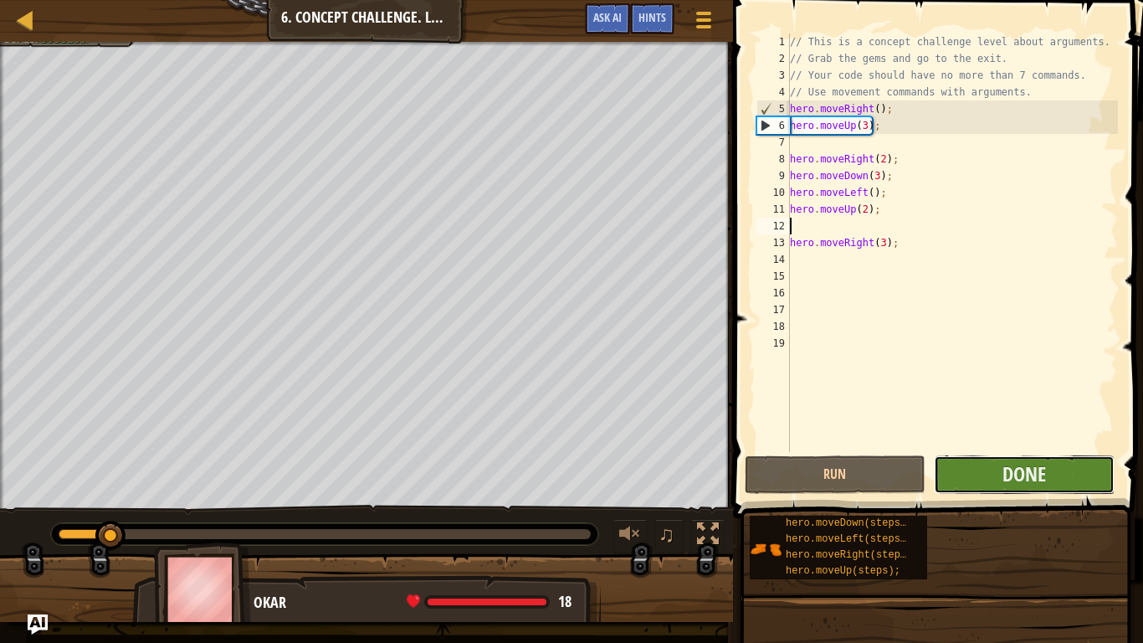
click at [960, 471] on button "Done" at bounding box center [1024, 474] width 181 height 38
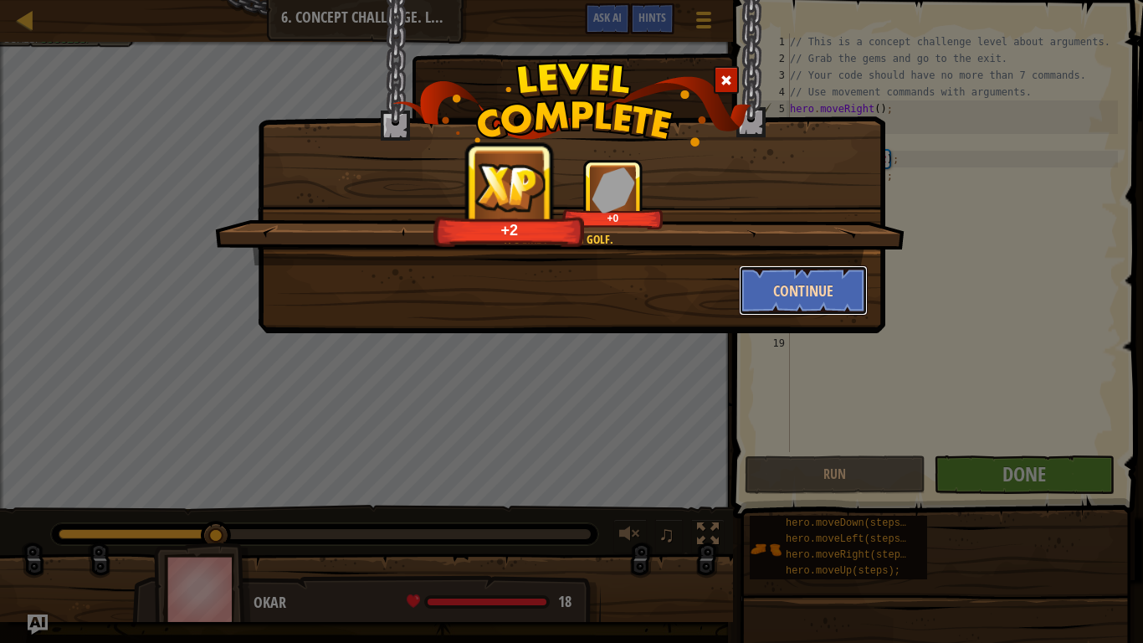
click at [814, 281] on button "Continue" at bounding box center [804, 290] width 130 height 50
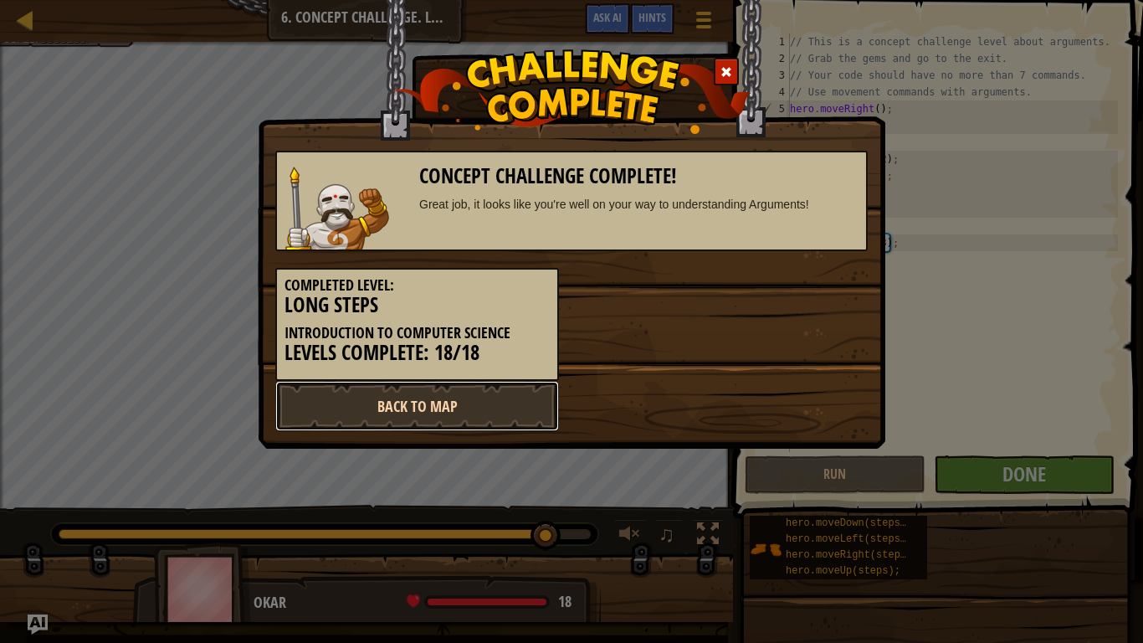
click at [516, 392] on link "Back to Map" at bounding box center [417, 406] width 284 height 50
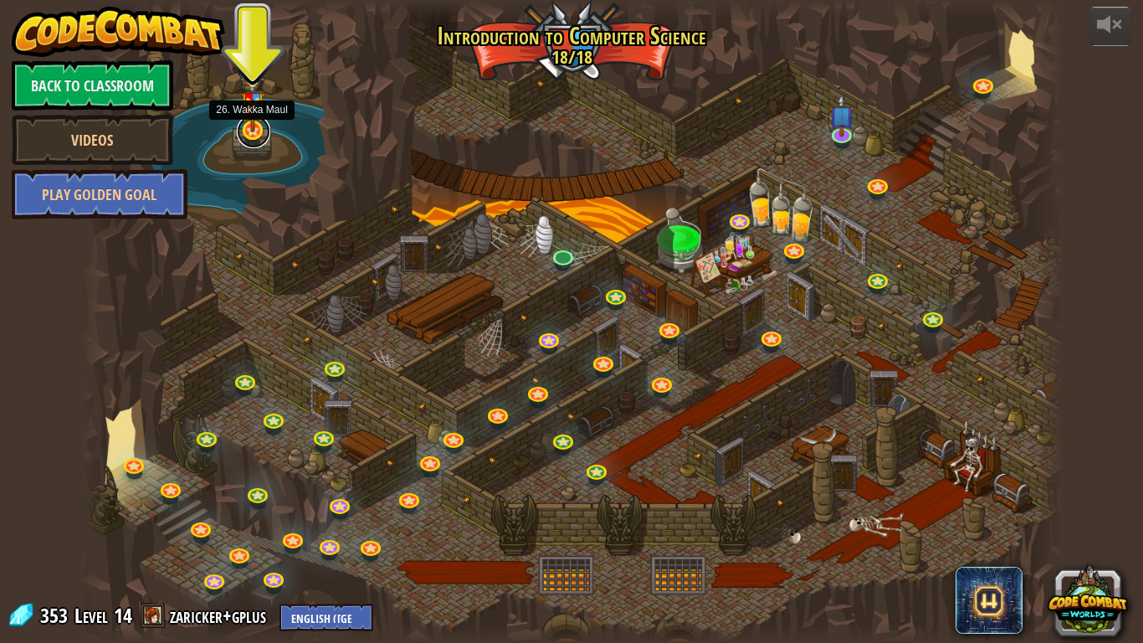
click at [255, 136] on link at bounding box center [253, 131] width 33 height 33
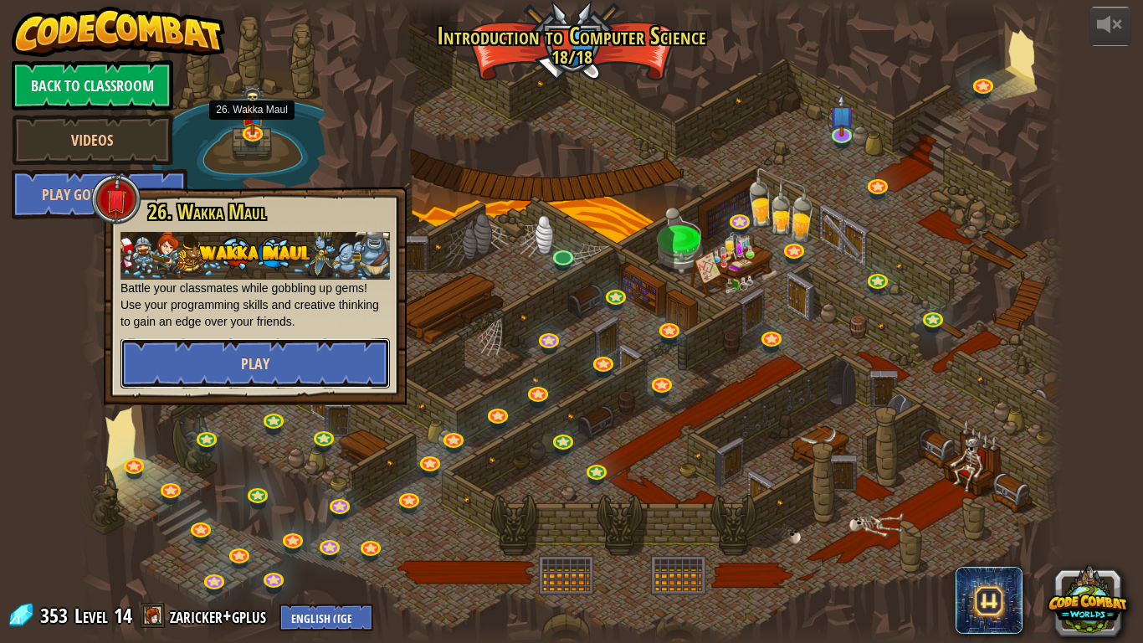
click at [264, 351] on button "Play" at bounding box center [254, 363] width 269 height 50
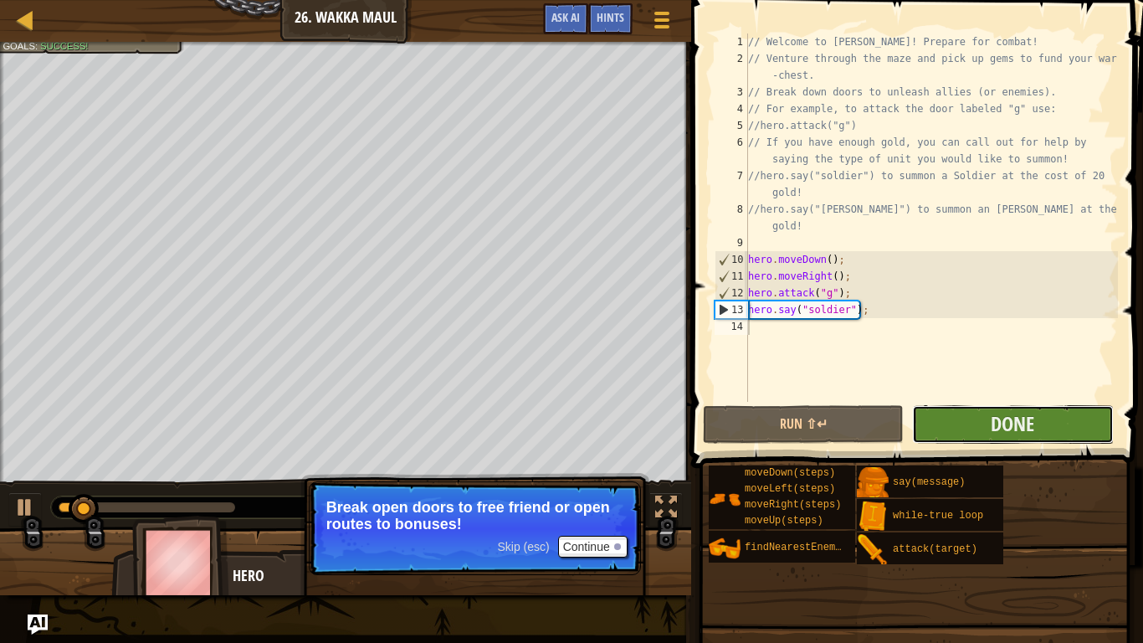
click at [952, 417] on button "Done" at bounding box center [1012, 424] width 201 height 38
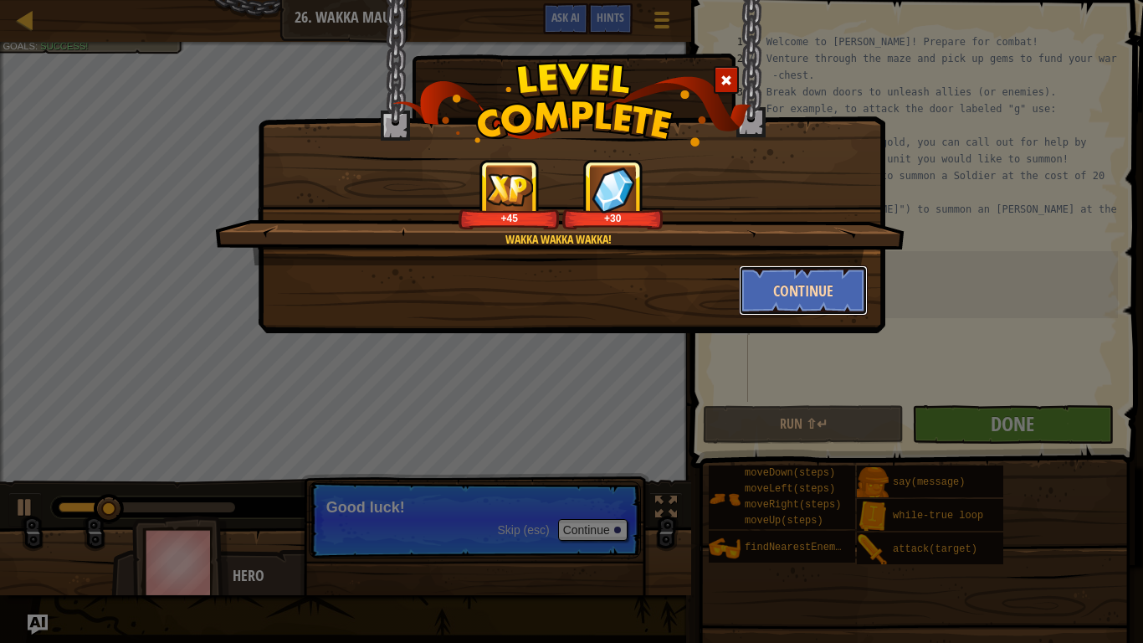
click at [786, 289] on button "Continue" at bounding box center [804, 290] width 130 height 50
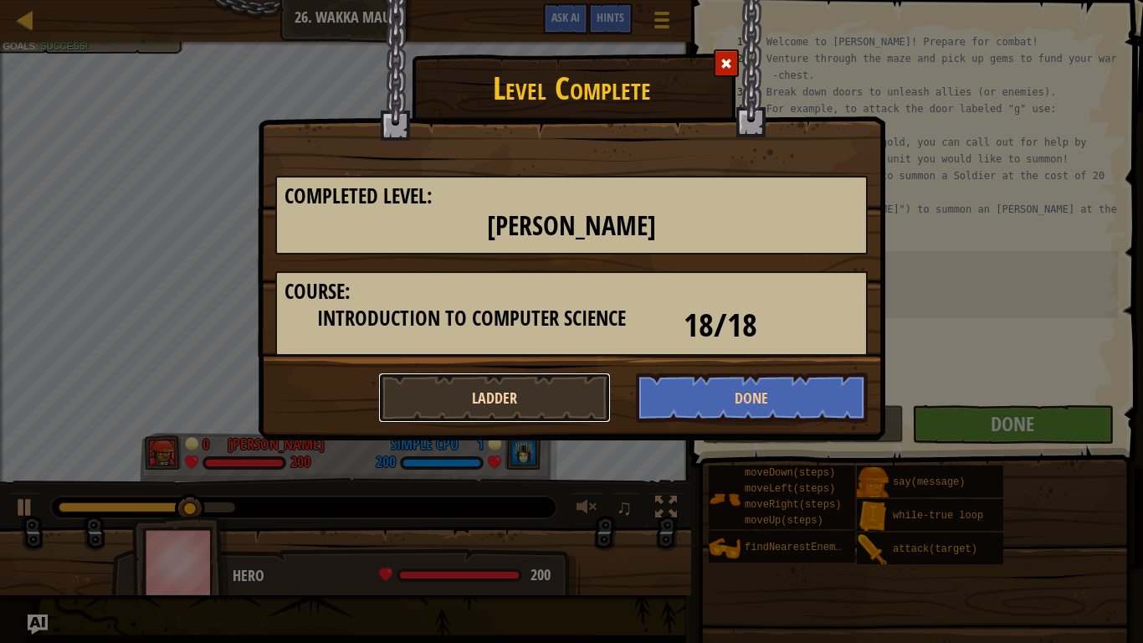
click at [493, 407] on button "Ladder" at bounding box center [494, 397] width 233 height 50
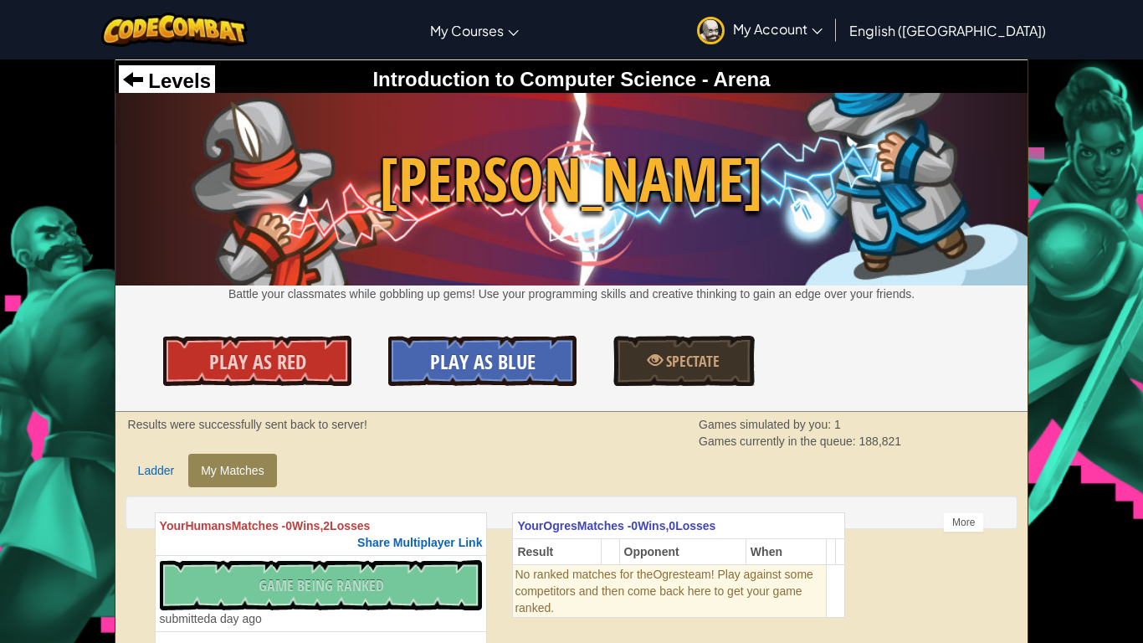
click at [531, 348] on span "Play As Blue" at bounding box center [482, 361] width 105 height 27
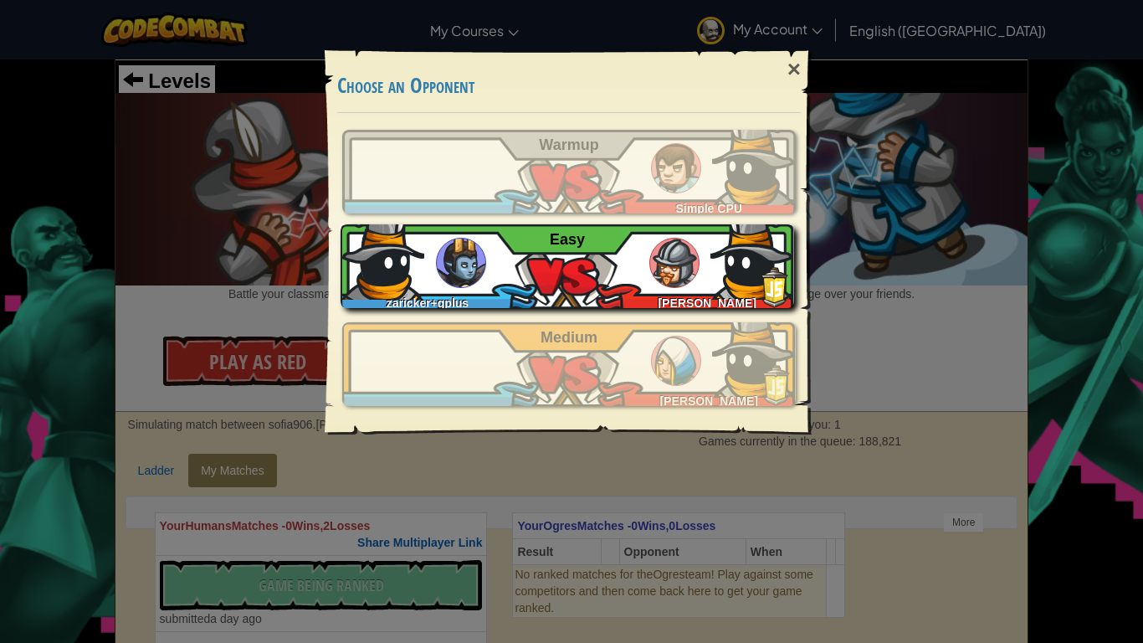
click at [578, 277] on div "zaricker+gplus [PERSON_NAME] Easy" at bounding box center [567, 266] width 453 height 84
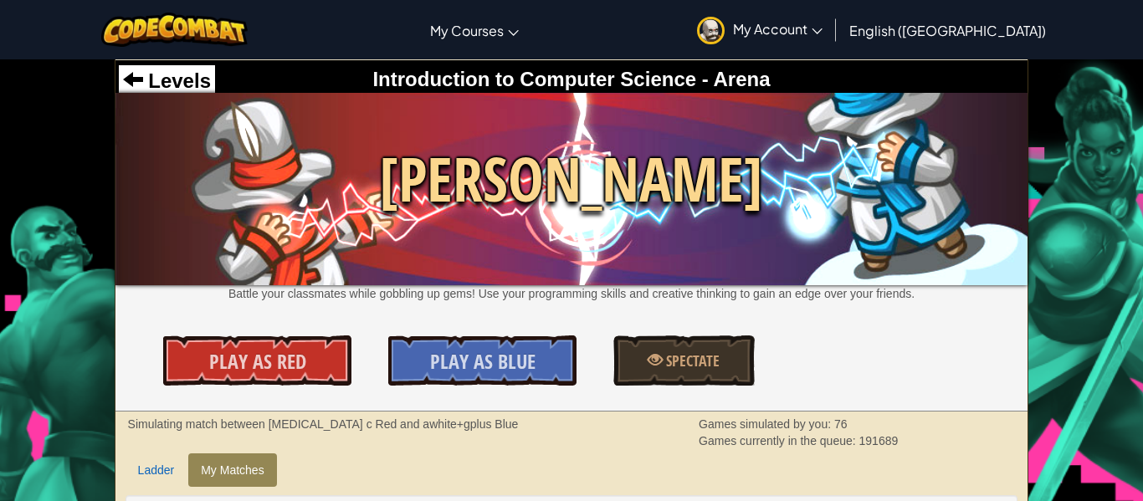
click at [512, 136] on span "[PERSON_NAME]" at bounding box center [571, 179] width 913 height 86
